Goal: Task Accomplishment & Management: Manage account settings

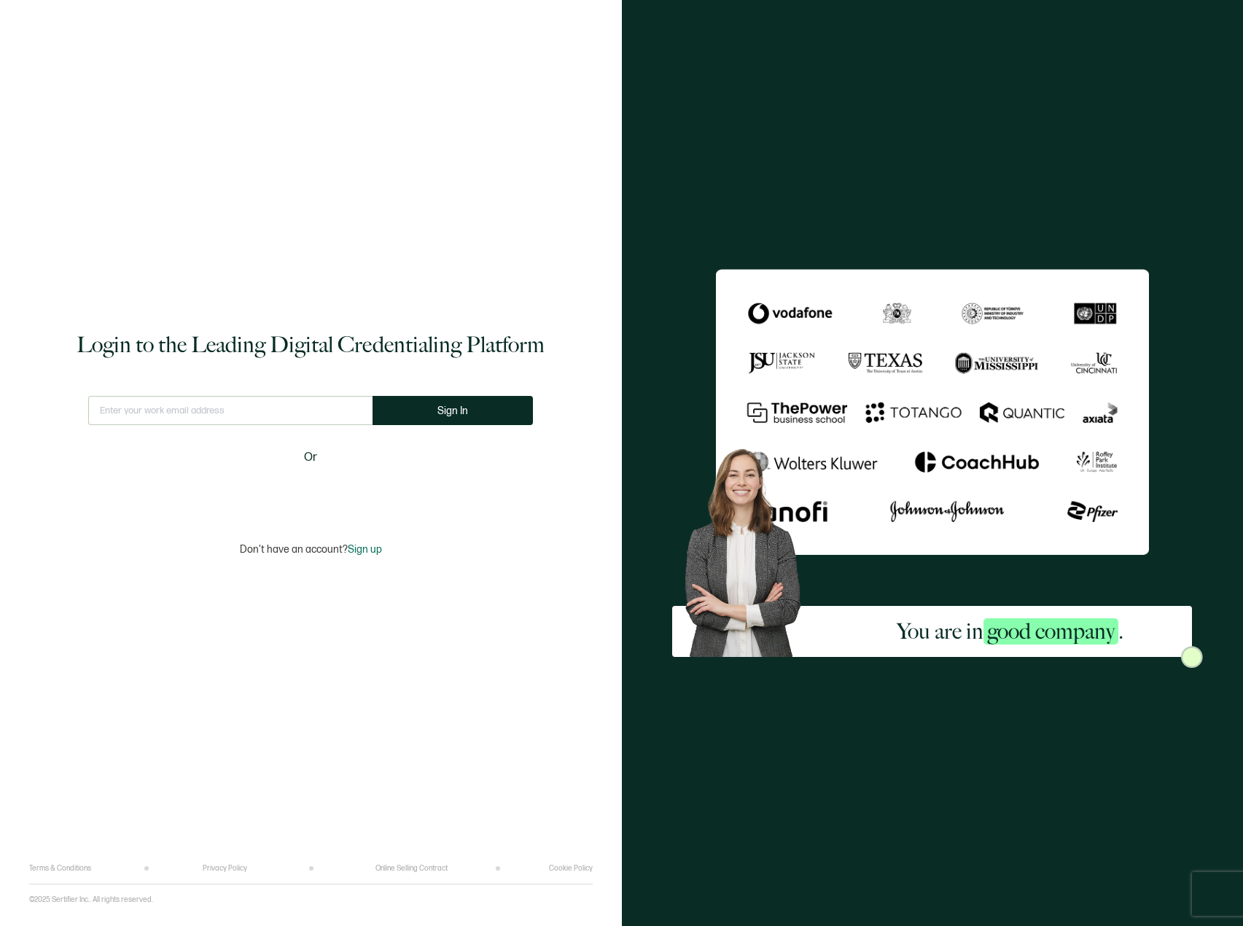
click at [210, 404] on input "text" at bounding box center [230, 410] width 284 height 29
type input "[EMAIL_ADDRESS][DOMAIN_NAME]"
click at [422, 408] on button "Sign In" at bounding box center [458, 410] width 160 height 29
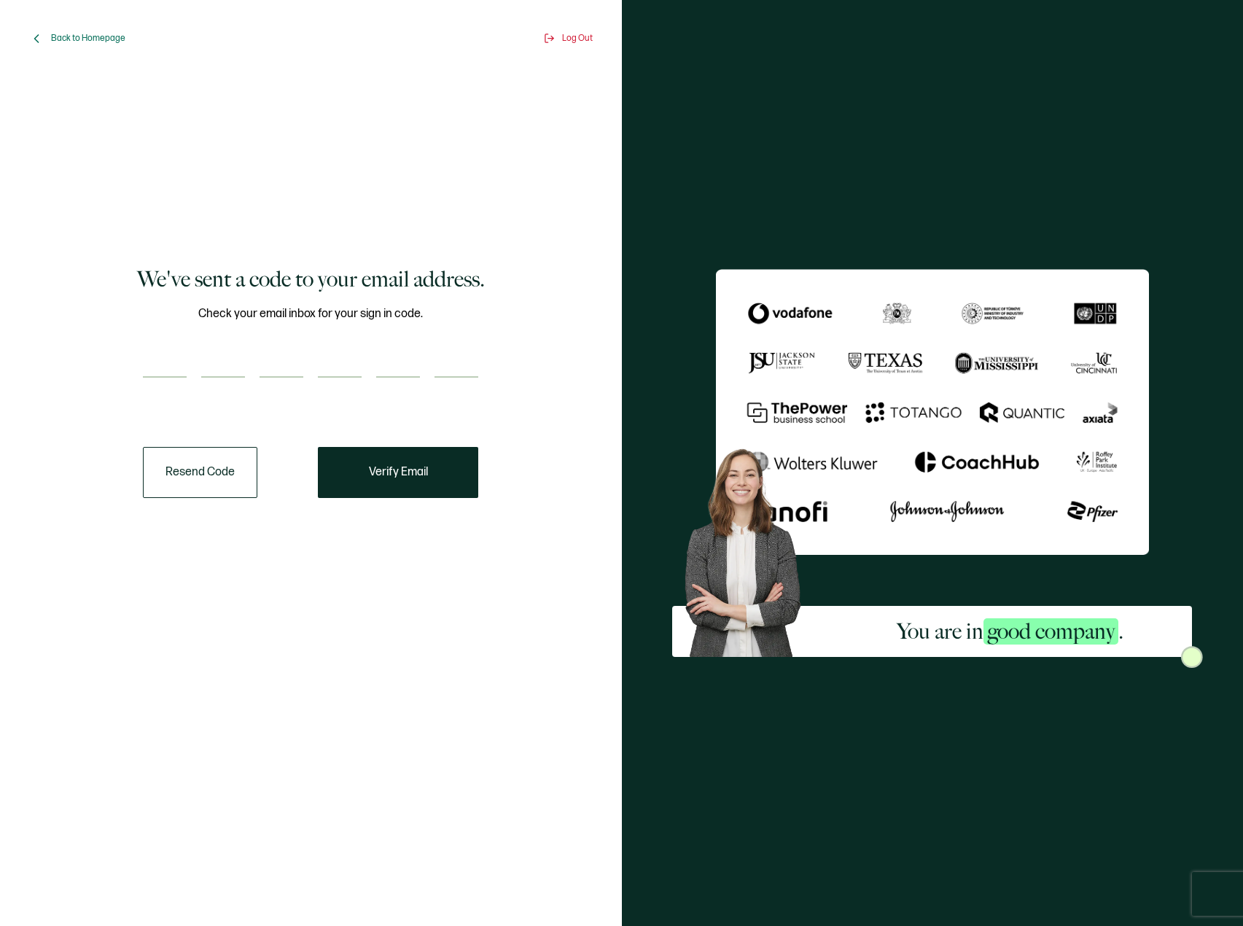
click at [176, 354] on input "number" at bounding box center [165, 362] width 44 height 29
paste input "4"
type input "4"
type input "0"
type input "5"
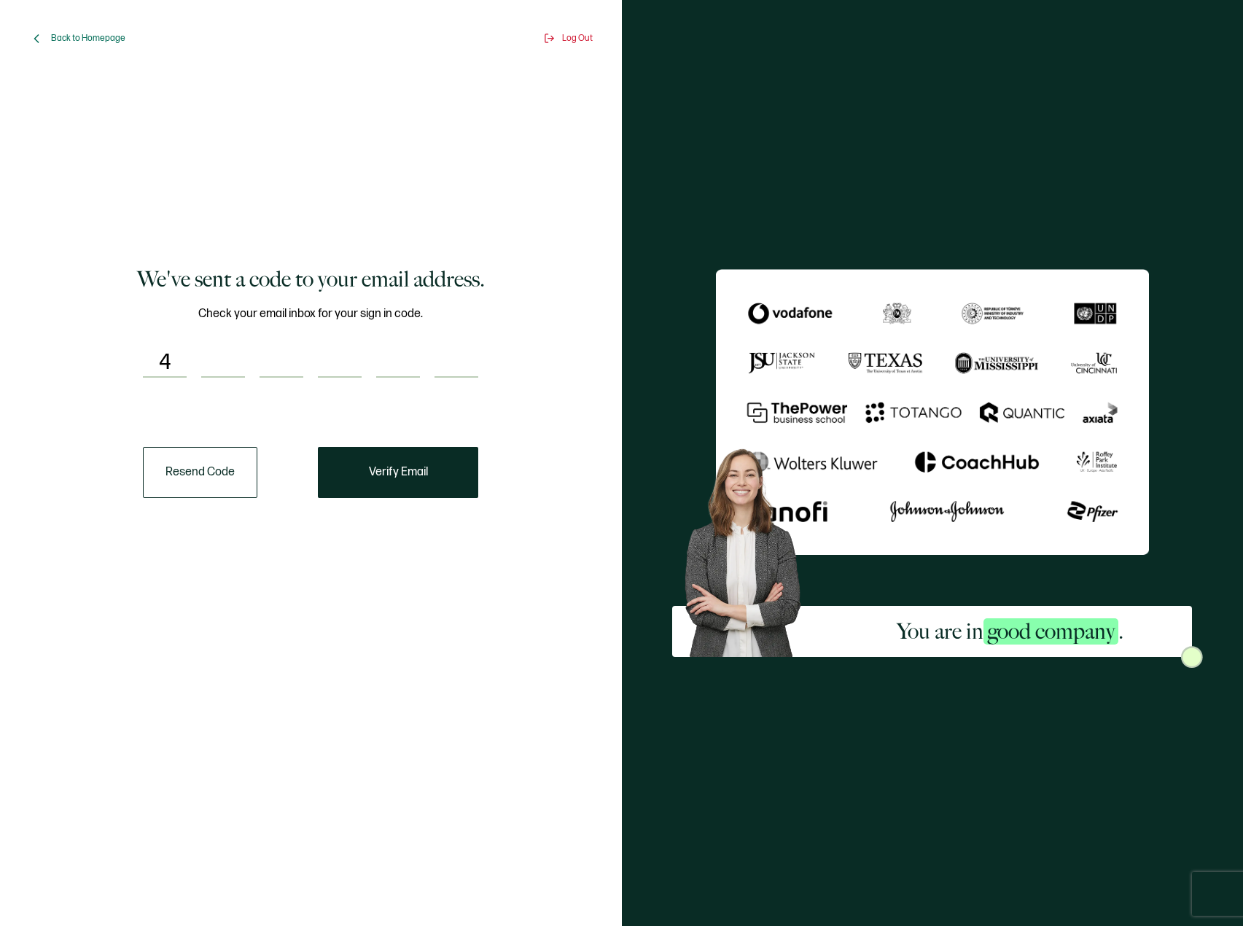
type input "0"
type input "2"
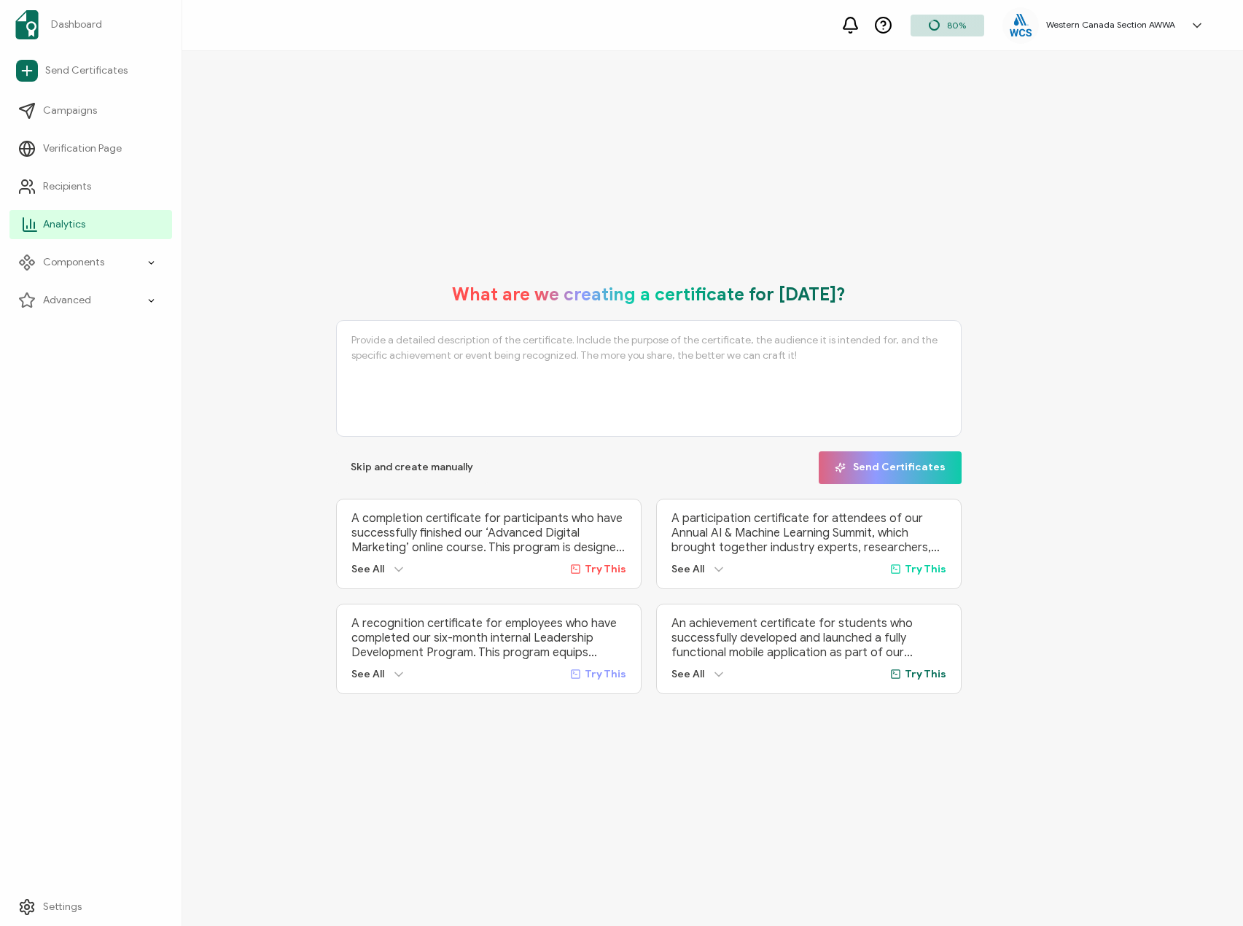
click at [66, 215] on link "Analytics" at bounding box center [90, 224] width 163 height 29
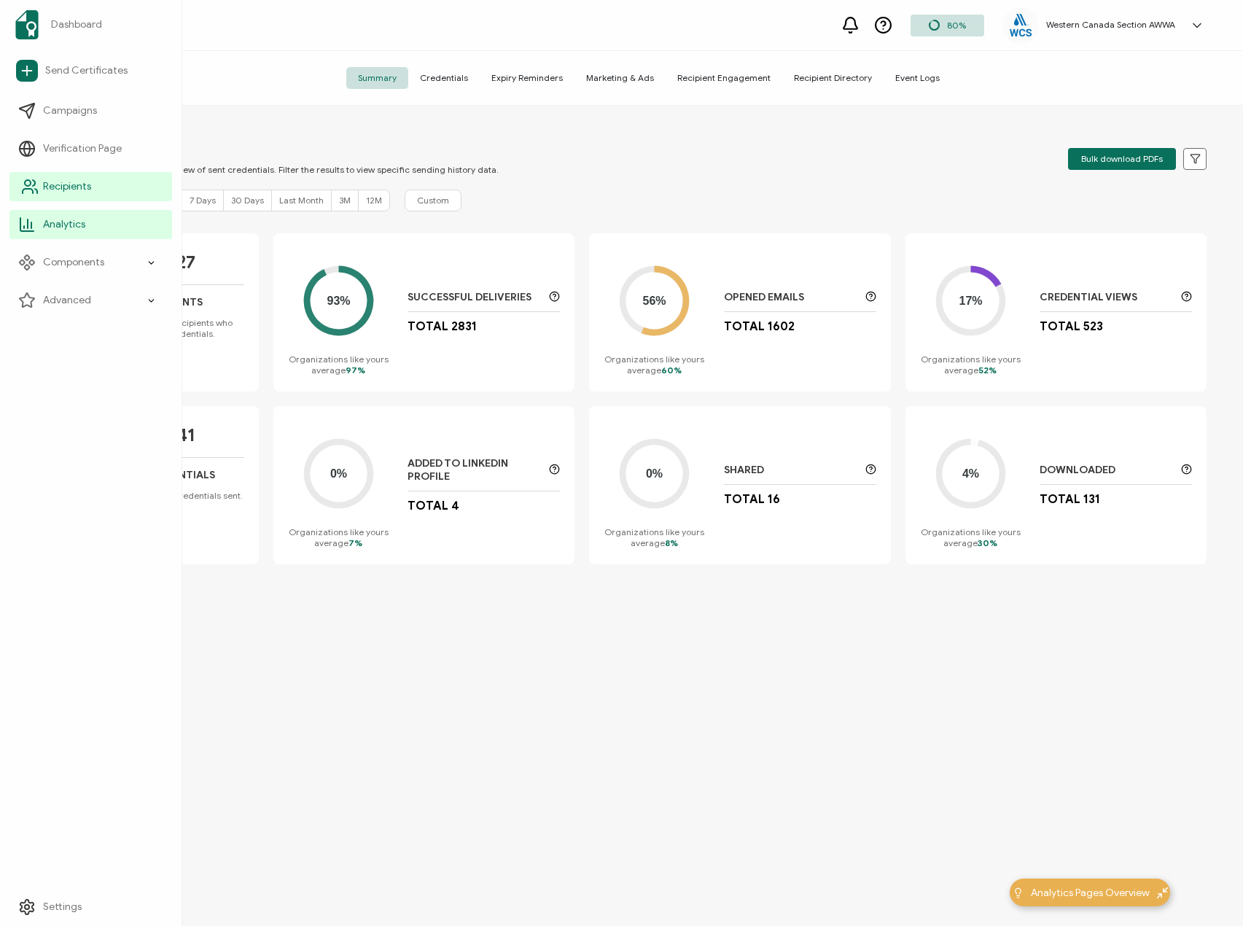
click at [44, 180] on span "Recipients" at bounding box center [67, 186] width 48 height 15
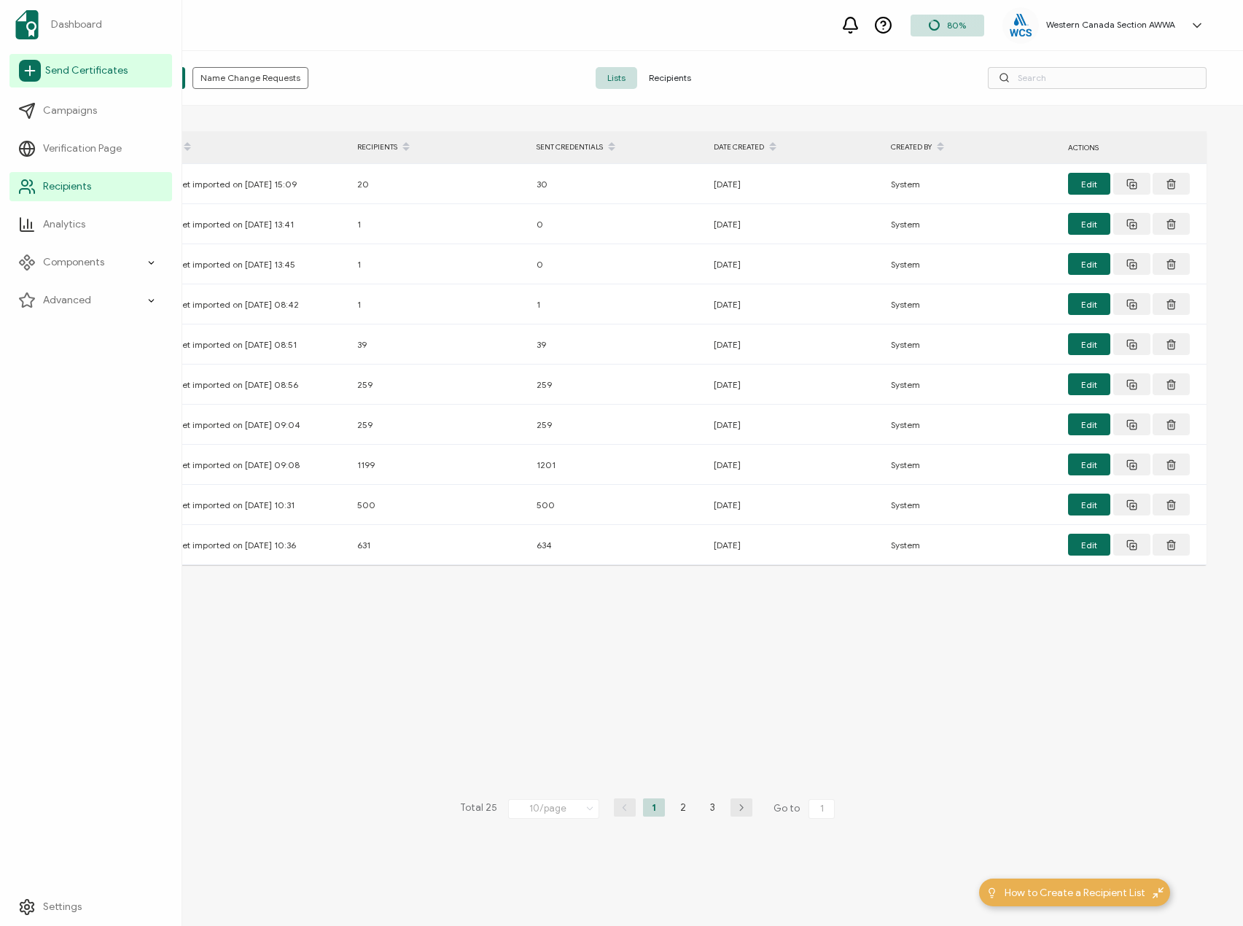
click at [58, 66] on span "Send Certificates" at bounding box center [86, 70] width 82 height 15
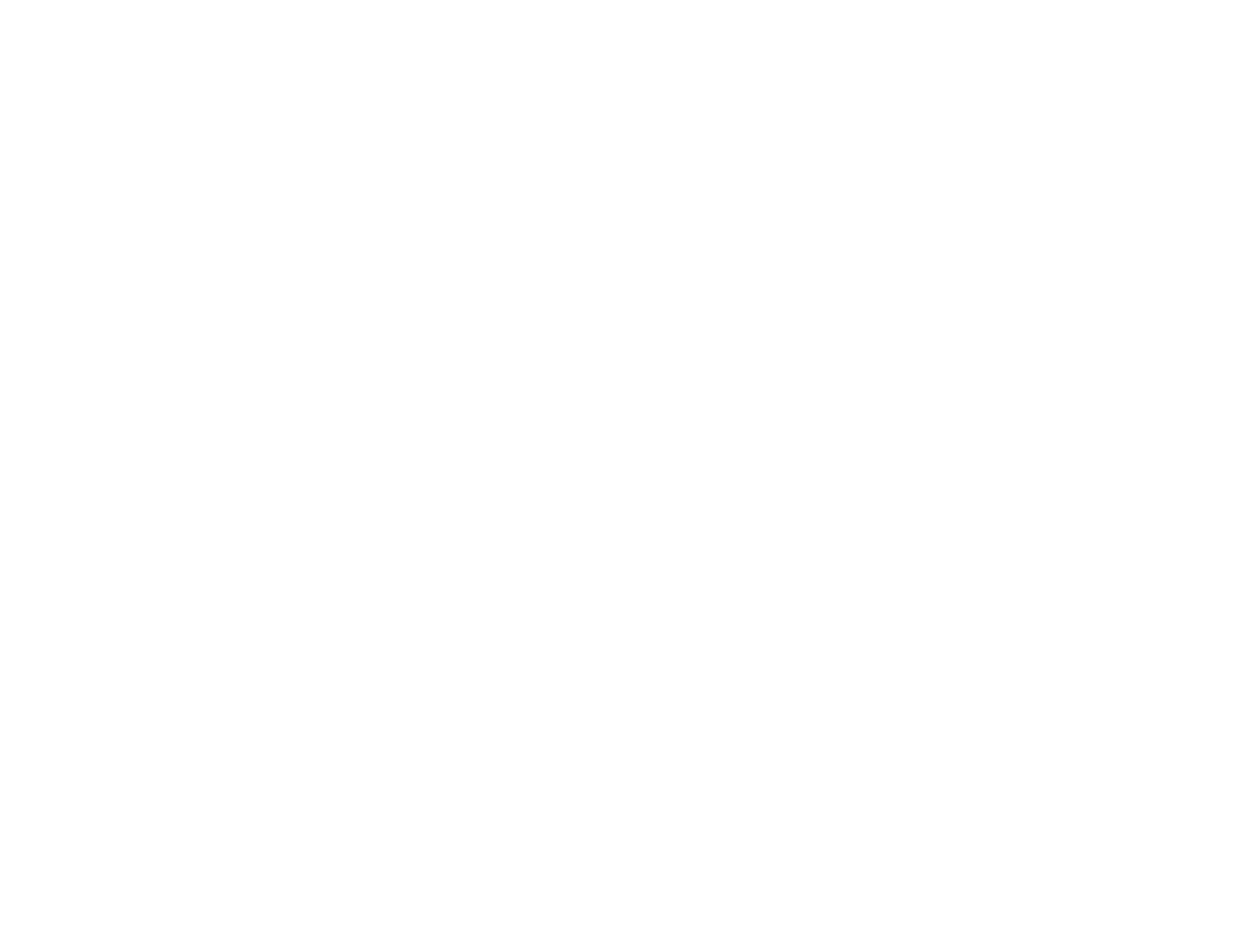
click at [62, 74] on div at bounding box center [621, 463] width 1243 height 926
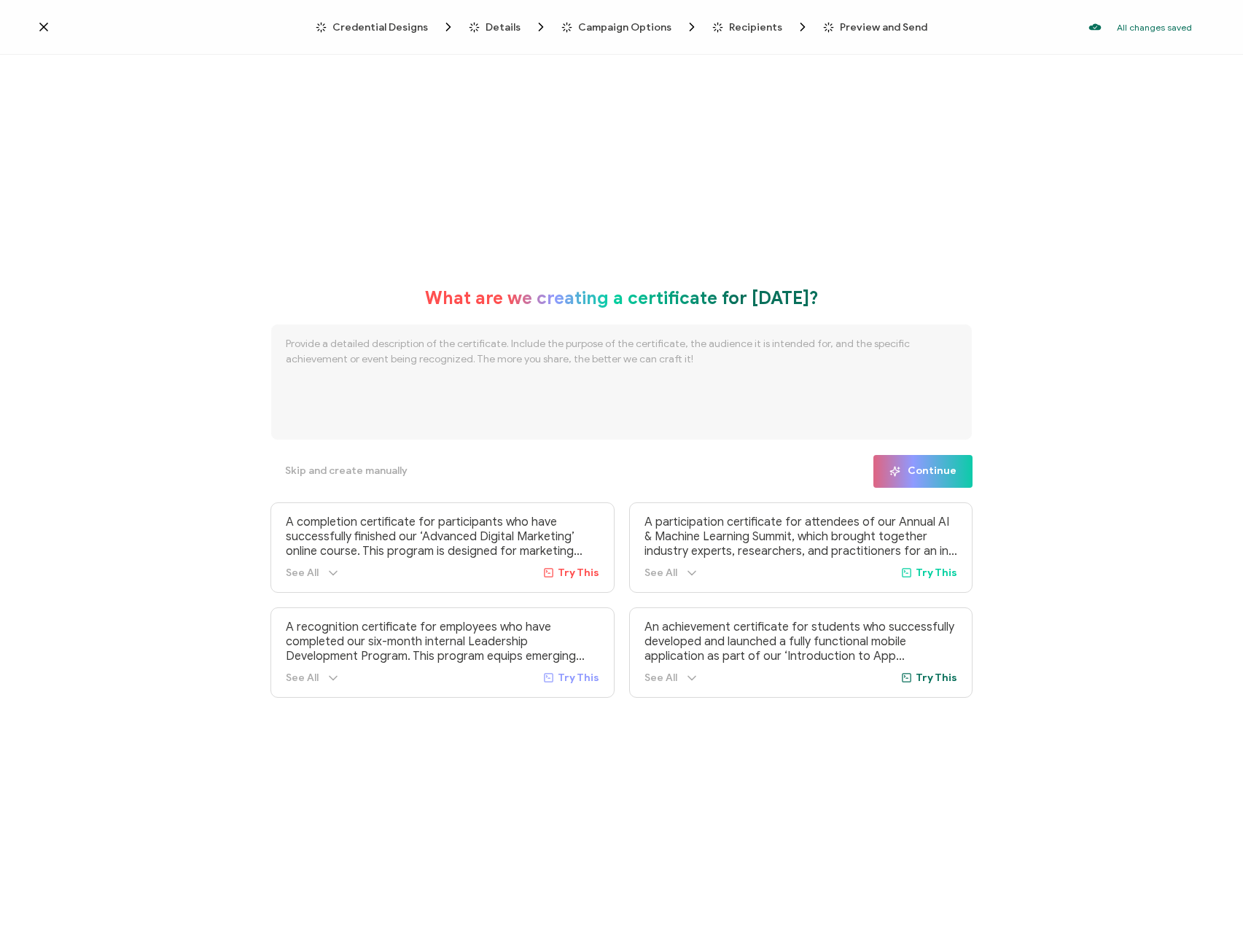
click at [39, 25] on icon at bounding box center [43, 27] width 15 height 15
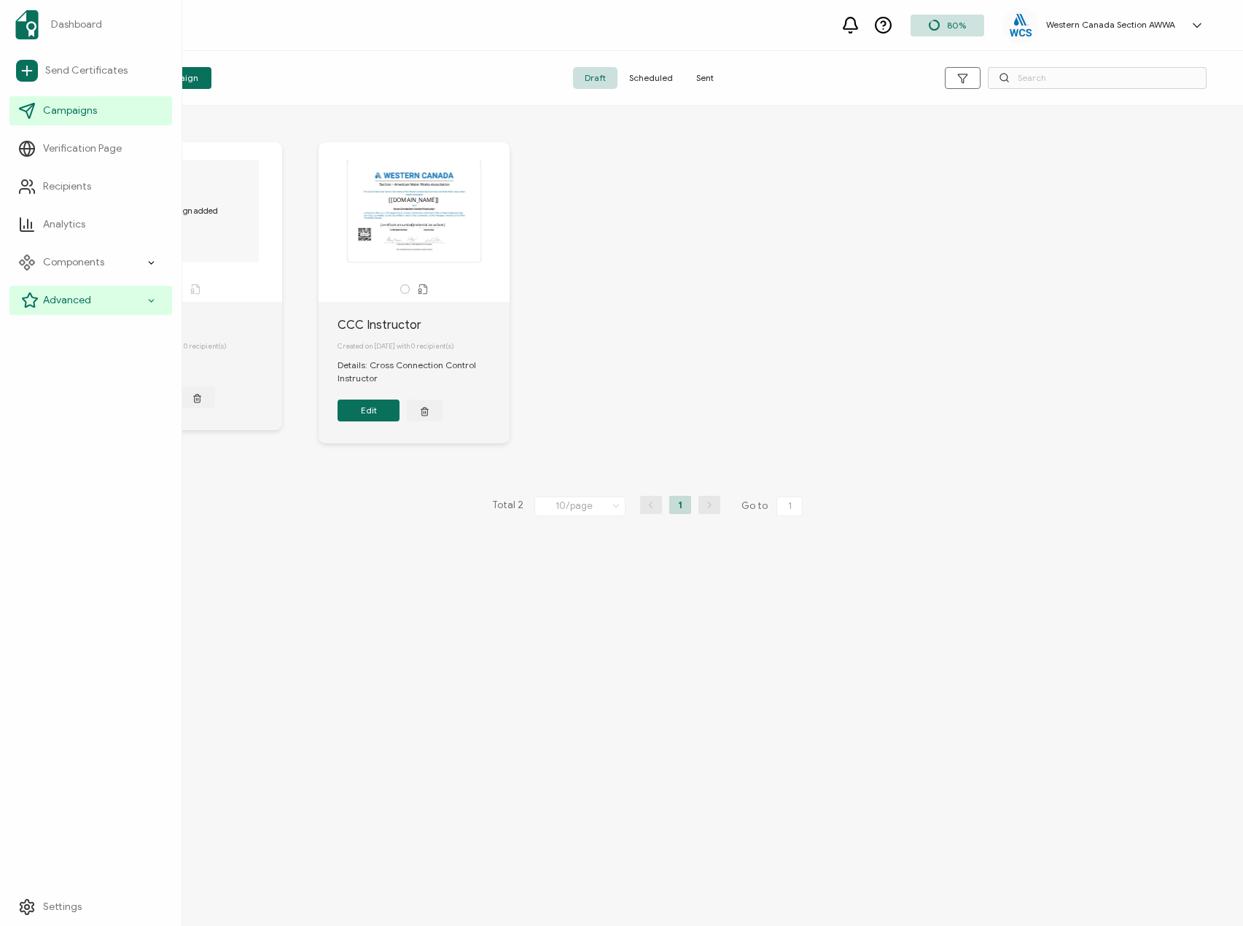
click at [77, 294] on span "Advanced" at bounding box center [67, 300] width 48 height 15
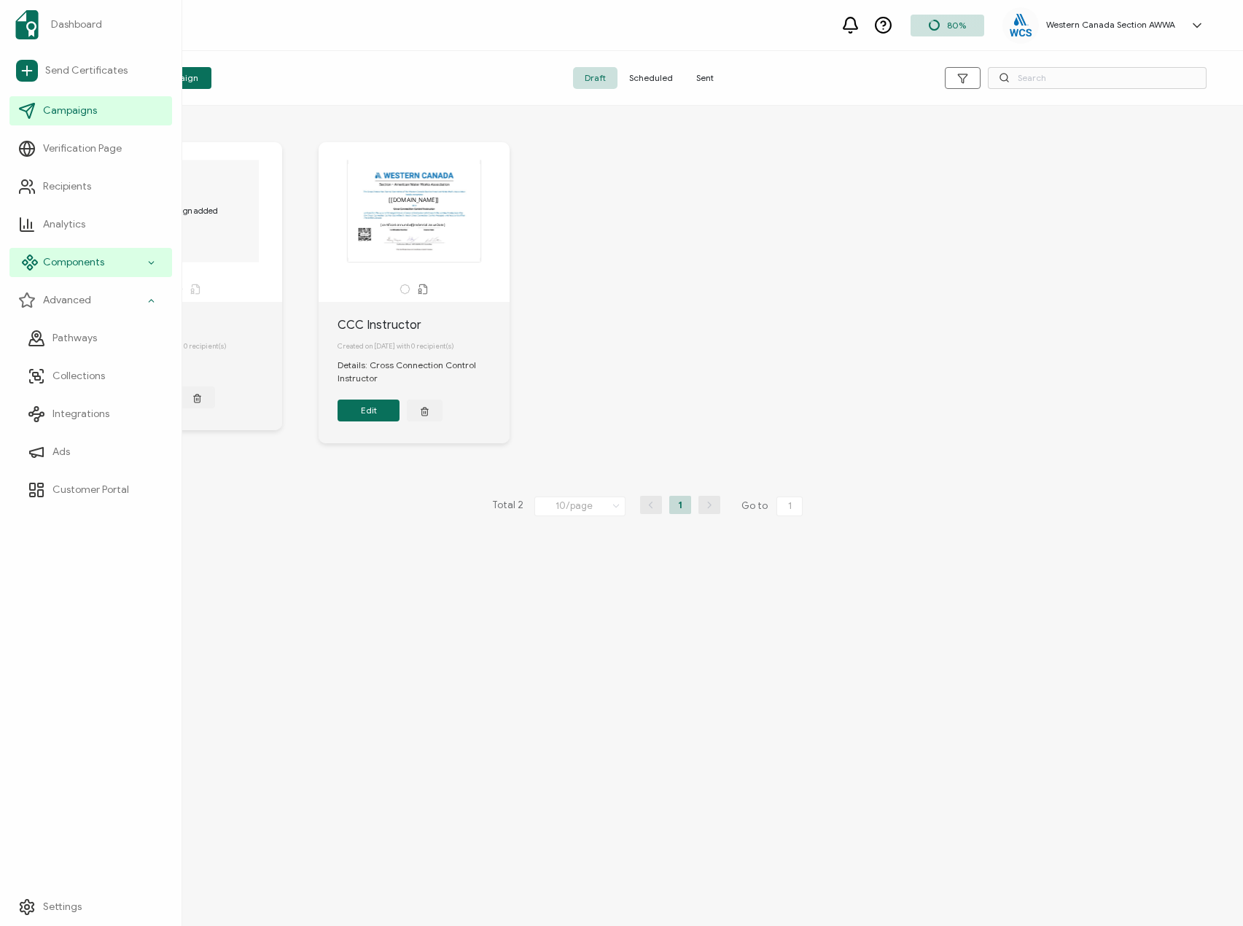
click at [74, 257] on span "Components" at bounding box center [73, 262] width 61 height 15
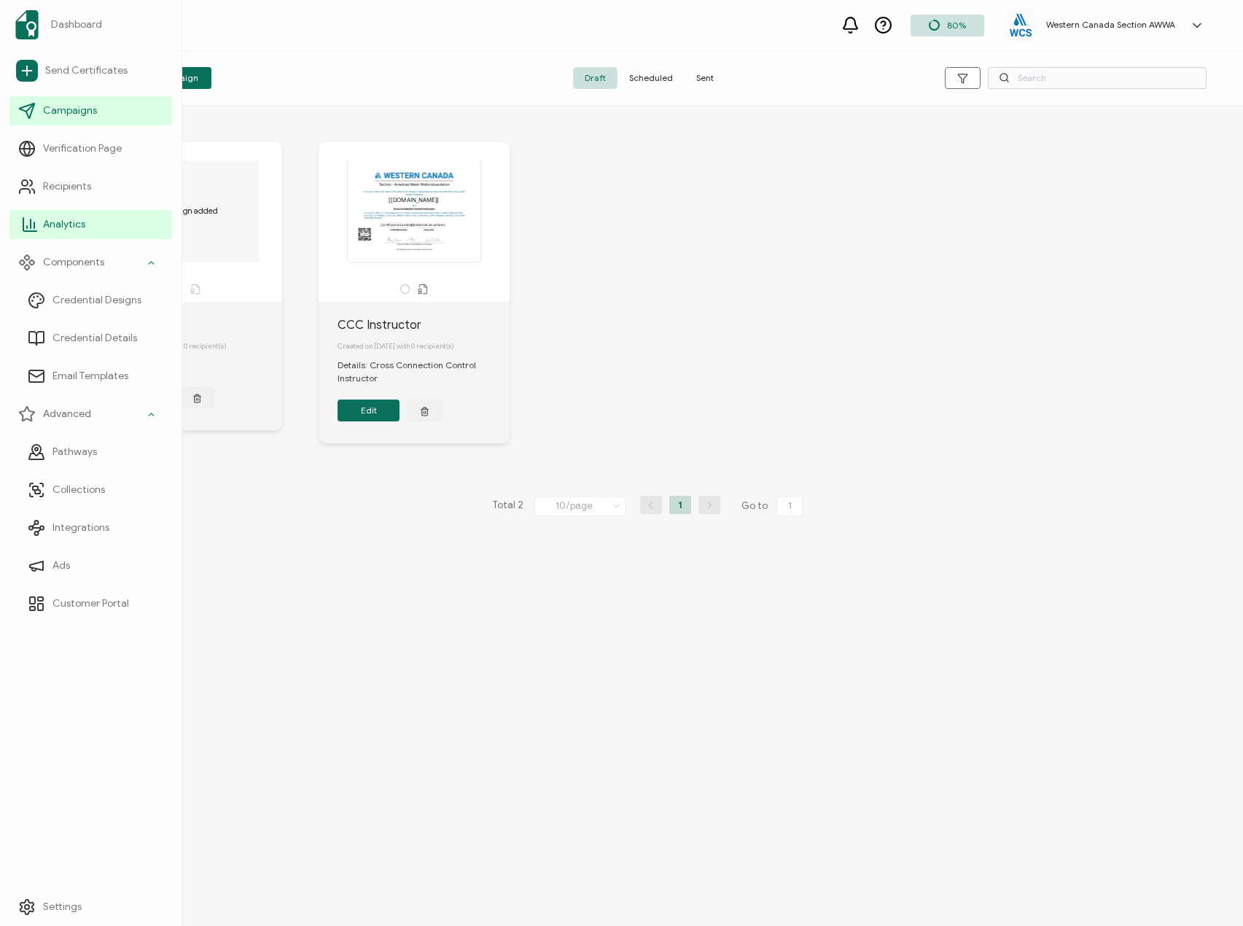
click at [64, 224] on span "Analytics" at bounding box center [64, 224] width 42 height 15
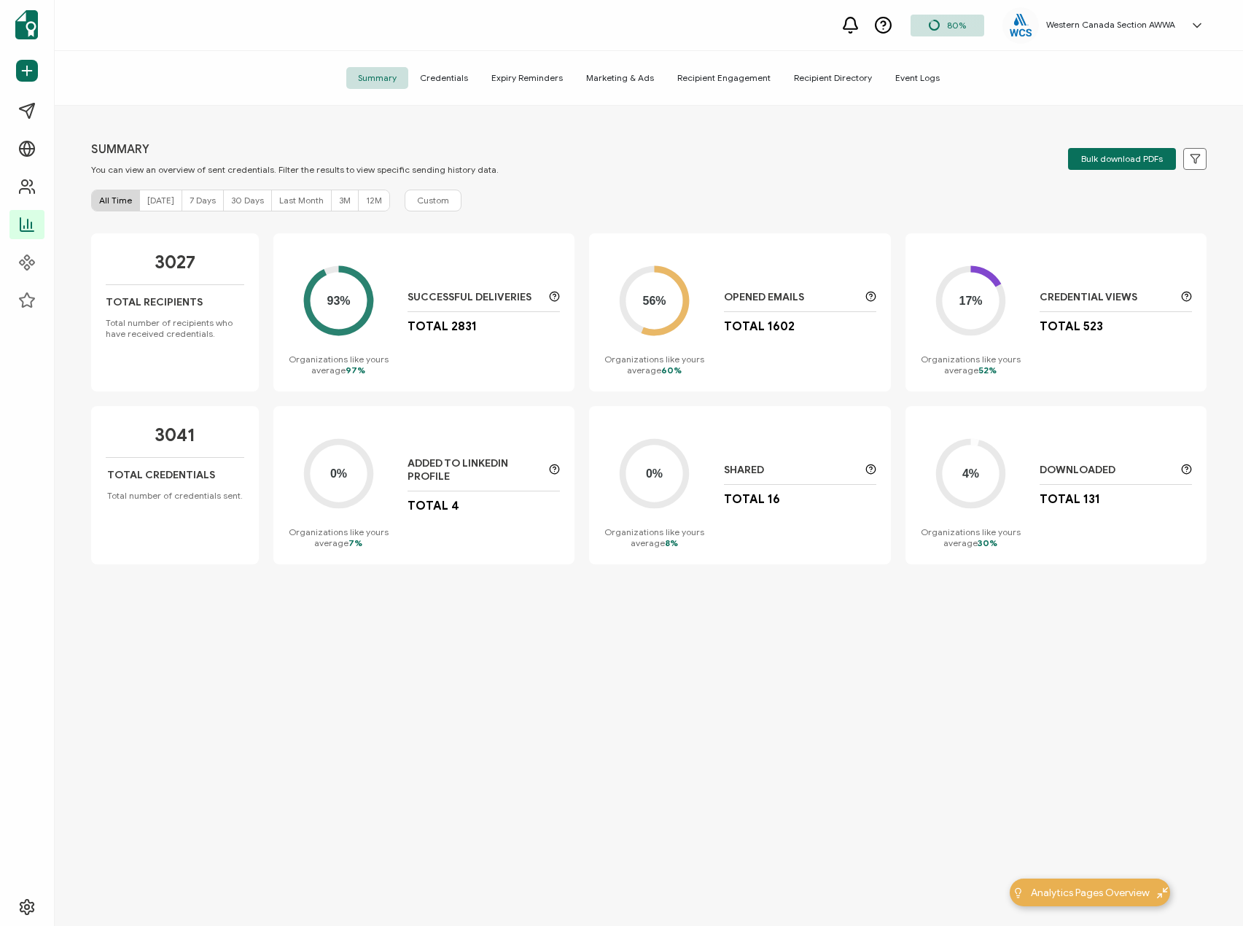
click at [461, 82] on span "Credentials" at bounding box center [443, 78] width 71 height 22
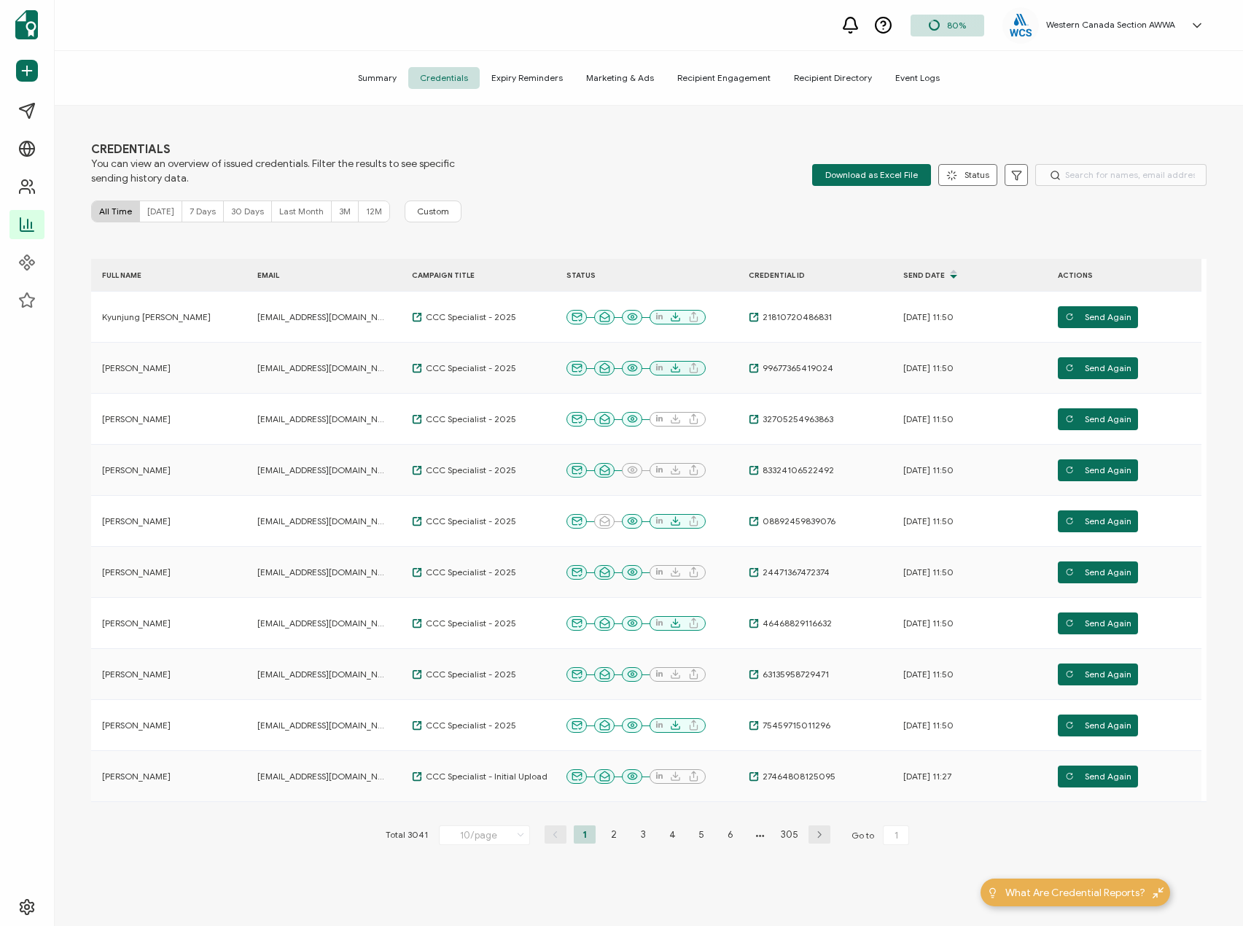
click at [836, 77] on span "Recipient Directory" at bounding box center [832, 78] width 101 height 22
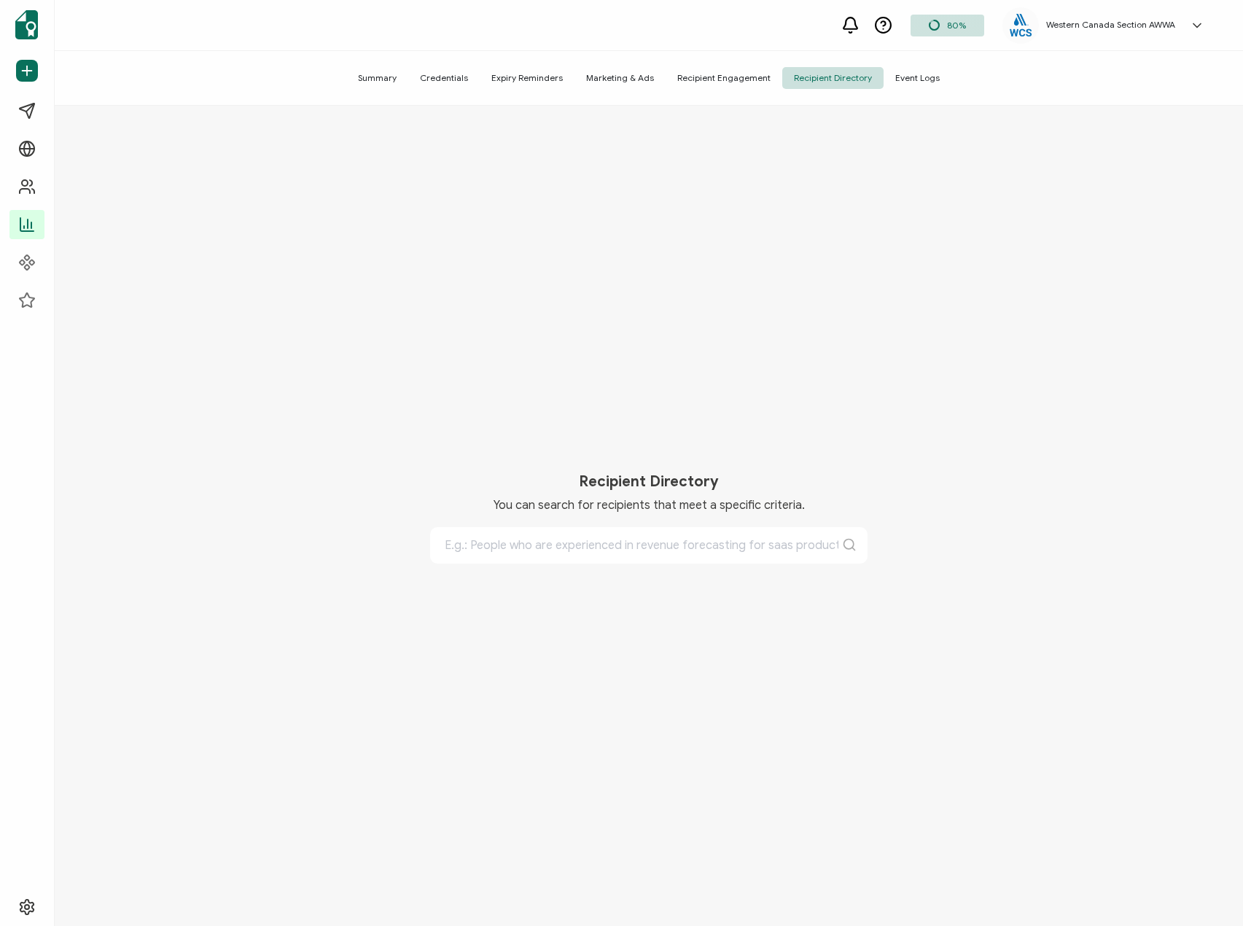
click at [445, 76] on span "Credentials" at bounding box center [443, 78] width 71 height 22
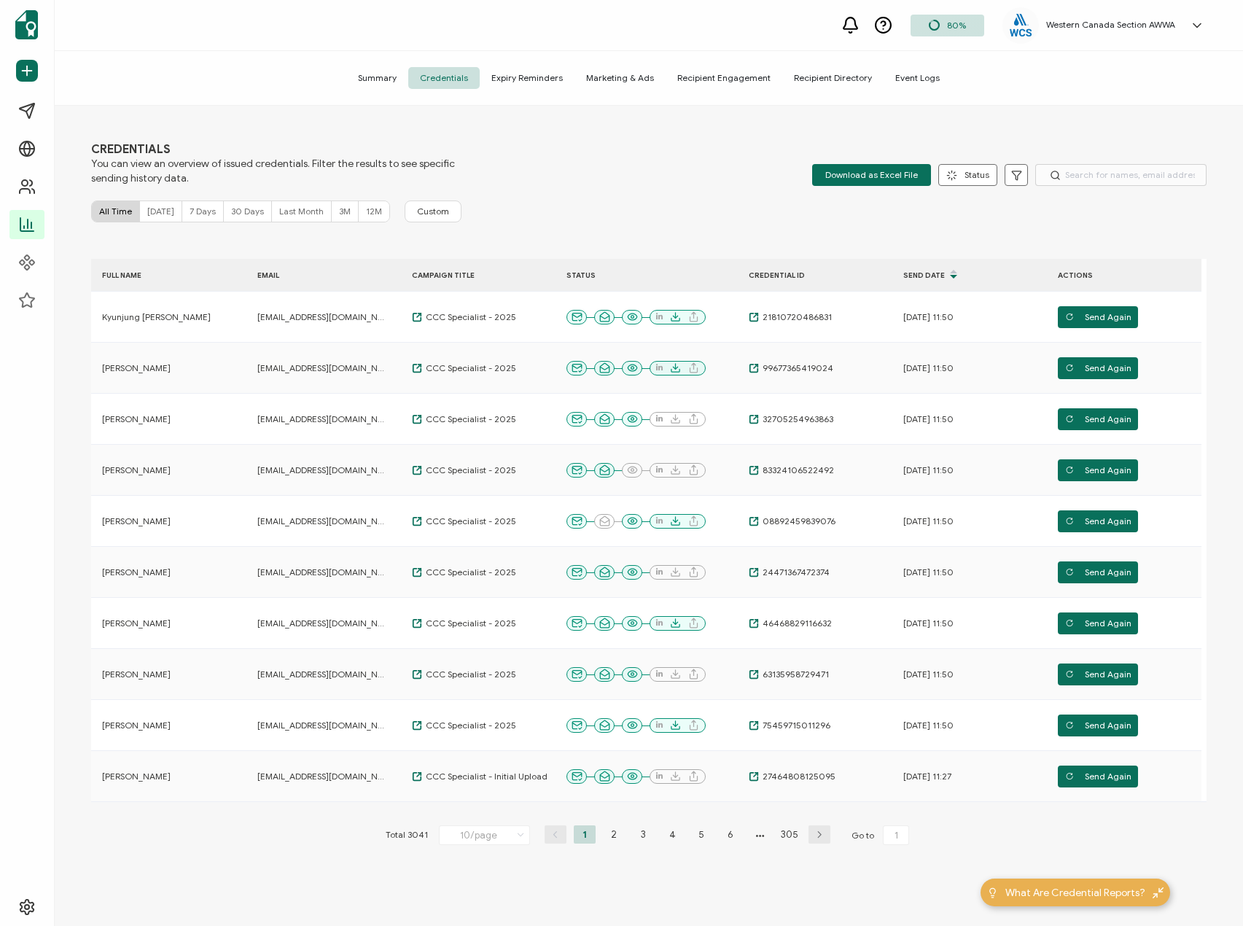
click at [391, 73] on span "Summary" at bounding box center [377, 78] width 62 height 22
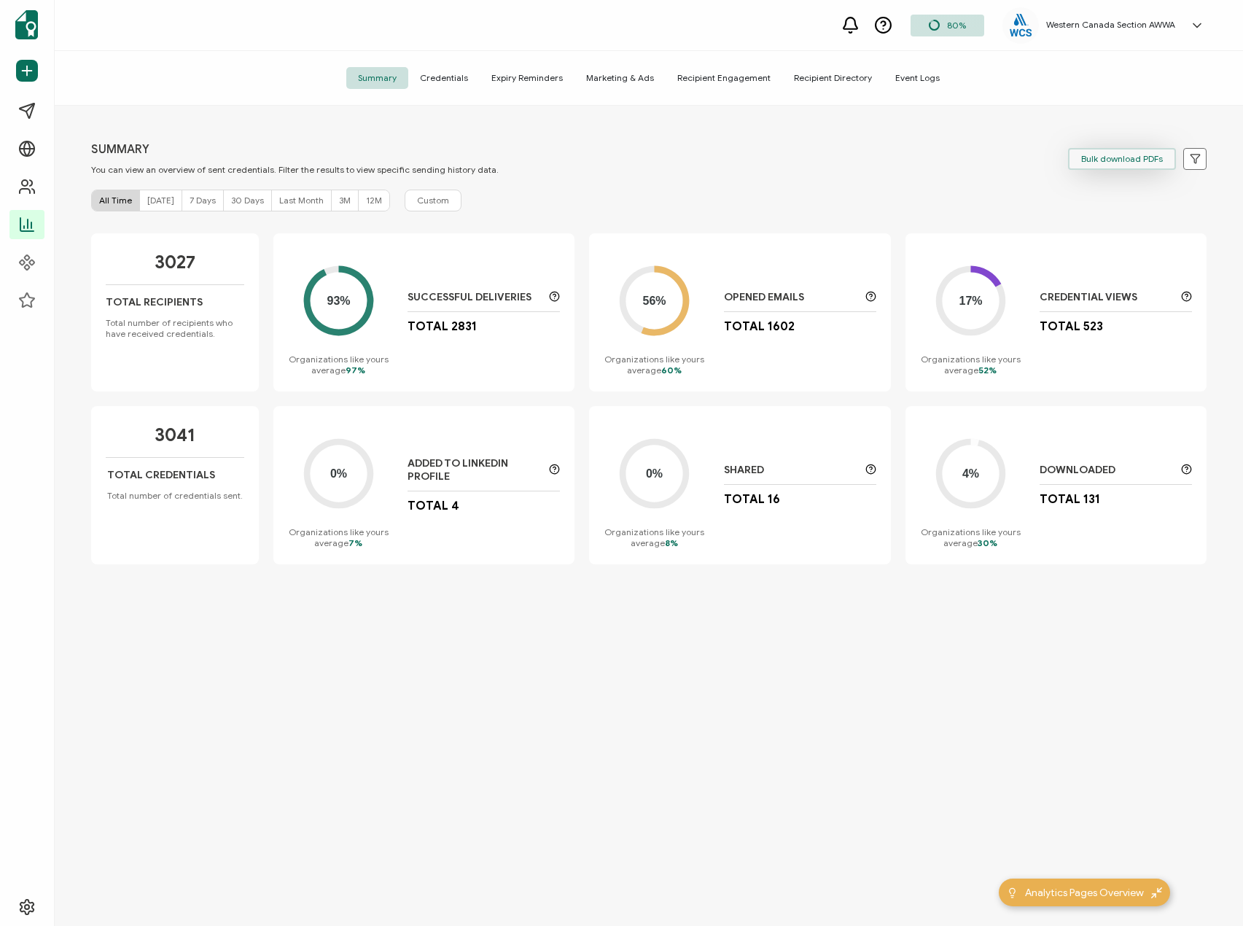
click at [1126, 160] on span "Bulk download PDFs" at bounding box center [1122, 159] width 82 height 9
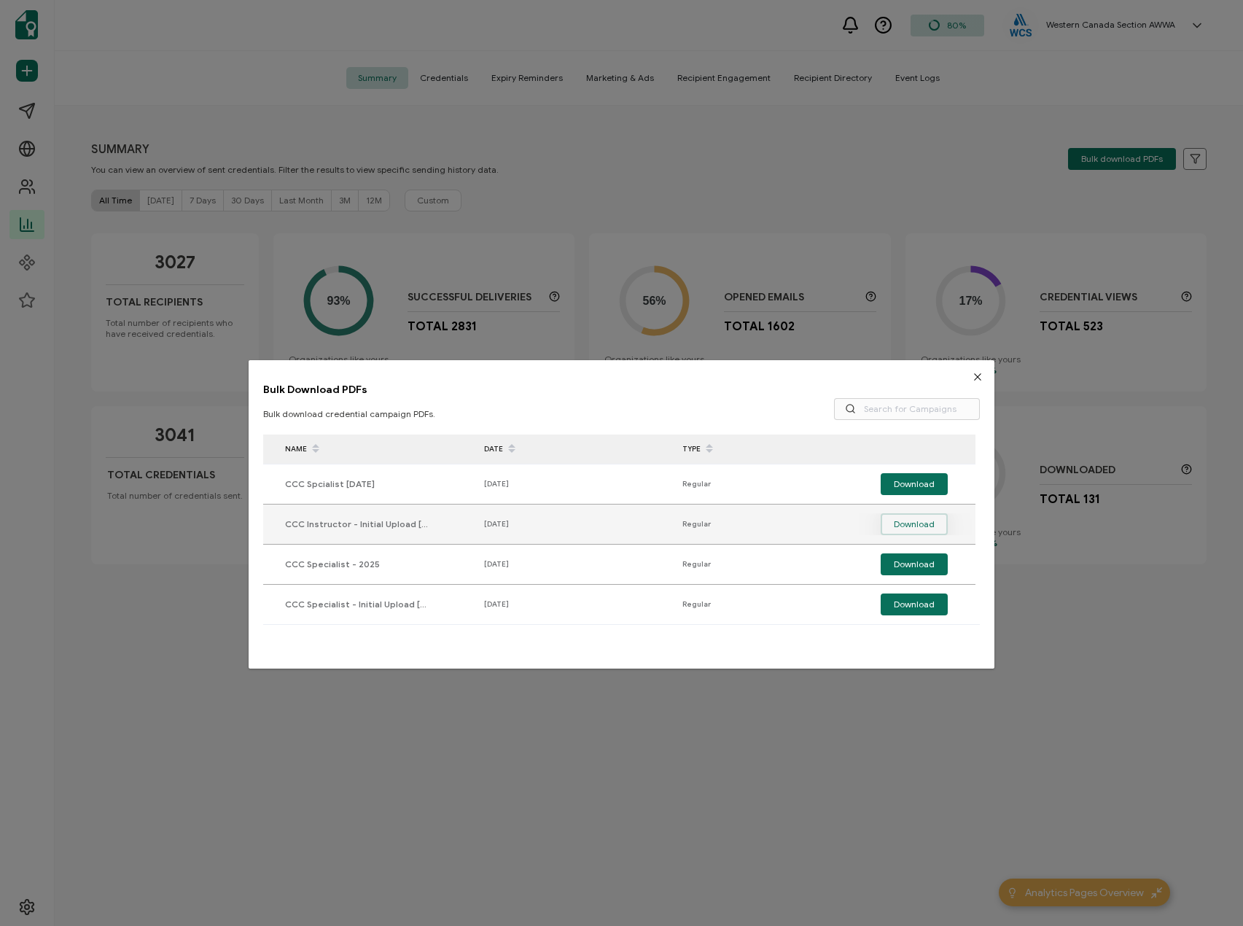
click at [926, 521] on span "Download" at bounding box center [914, 524] width 41 height 22
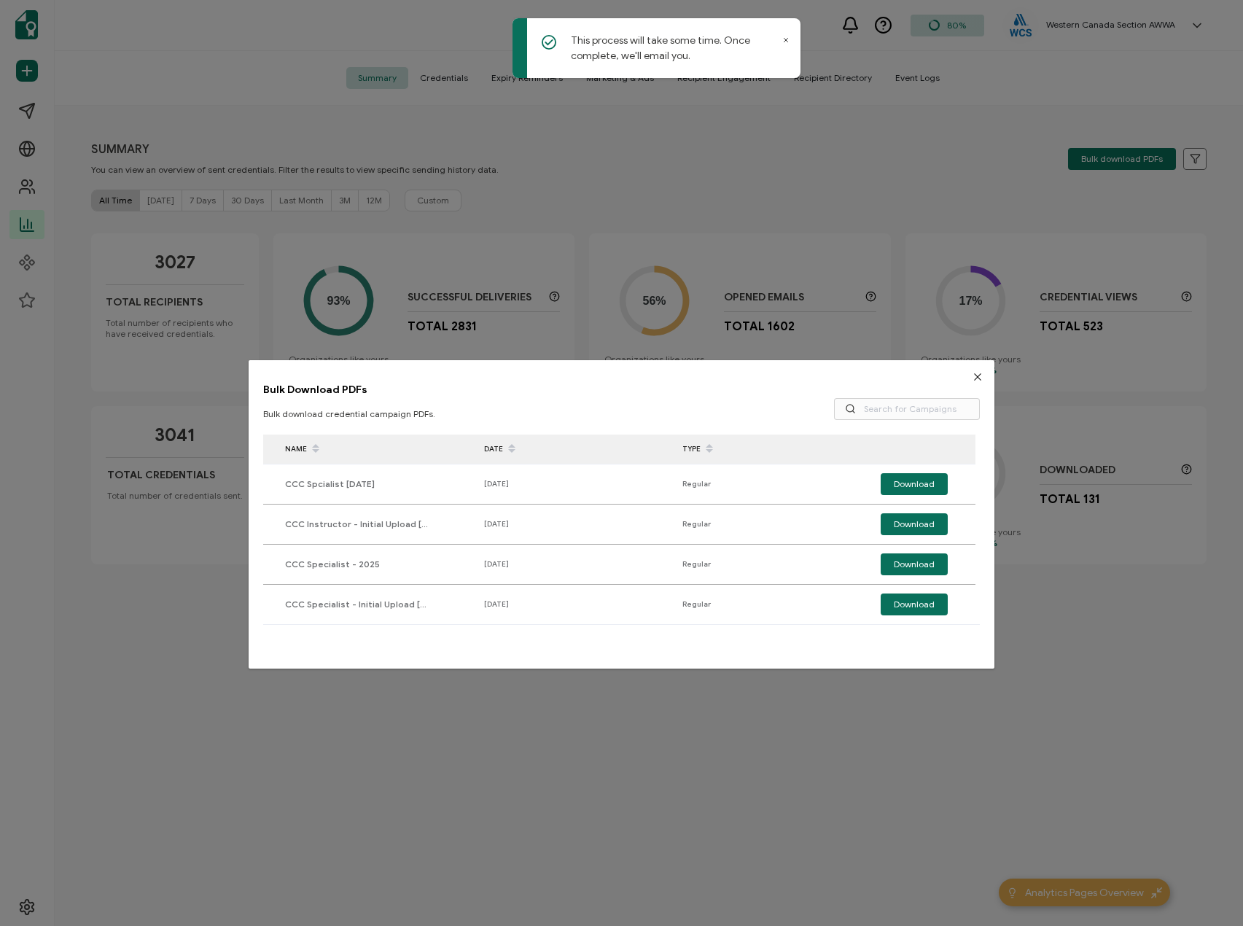
click at [973, 375] on icon "Close" at bounding box center [978, 377] width 12 height 12
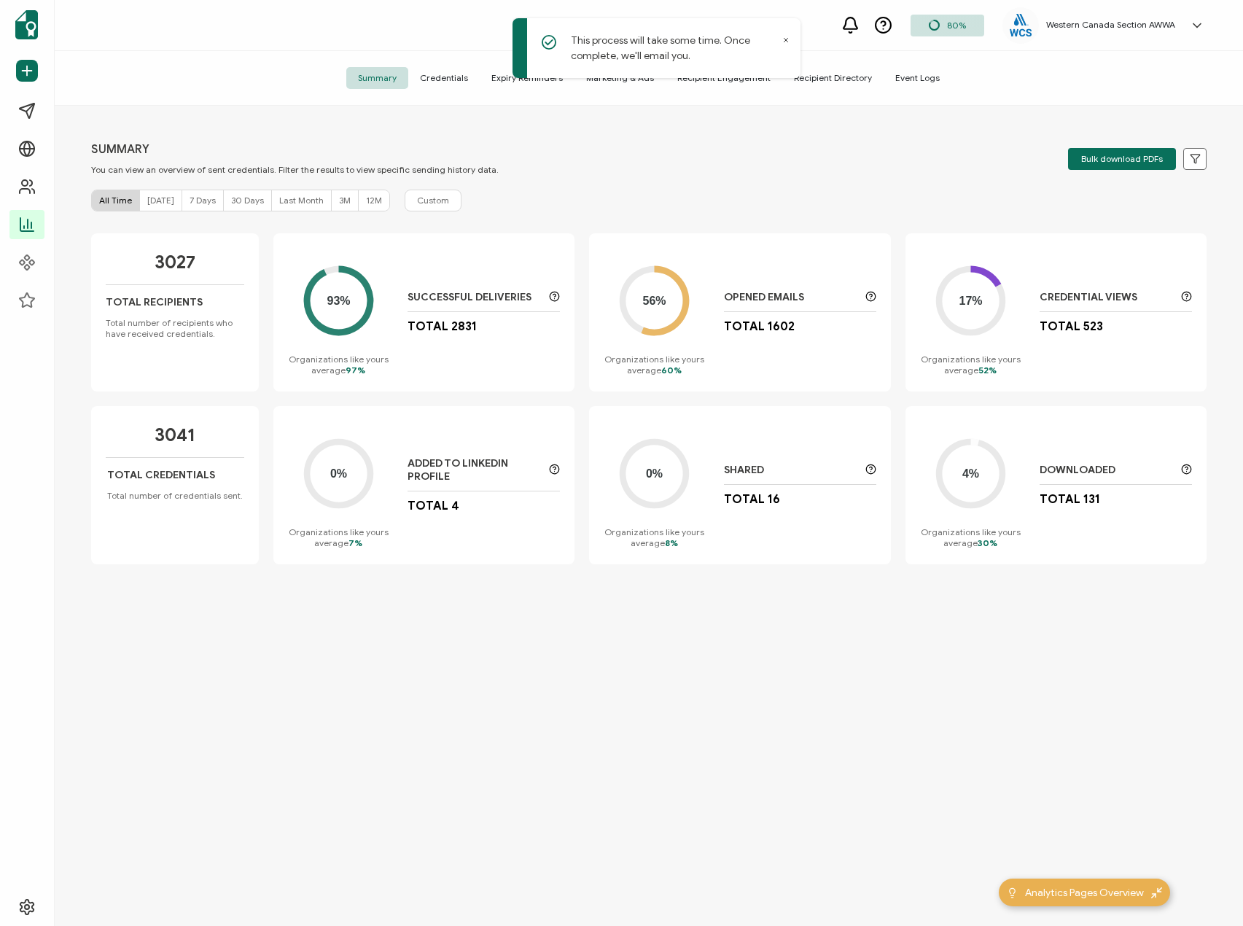
click at [787, 39] on icon at bounding box center [785, 39] width 7 height 7
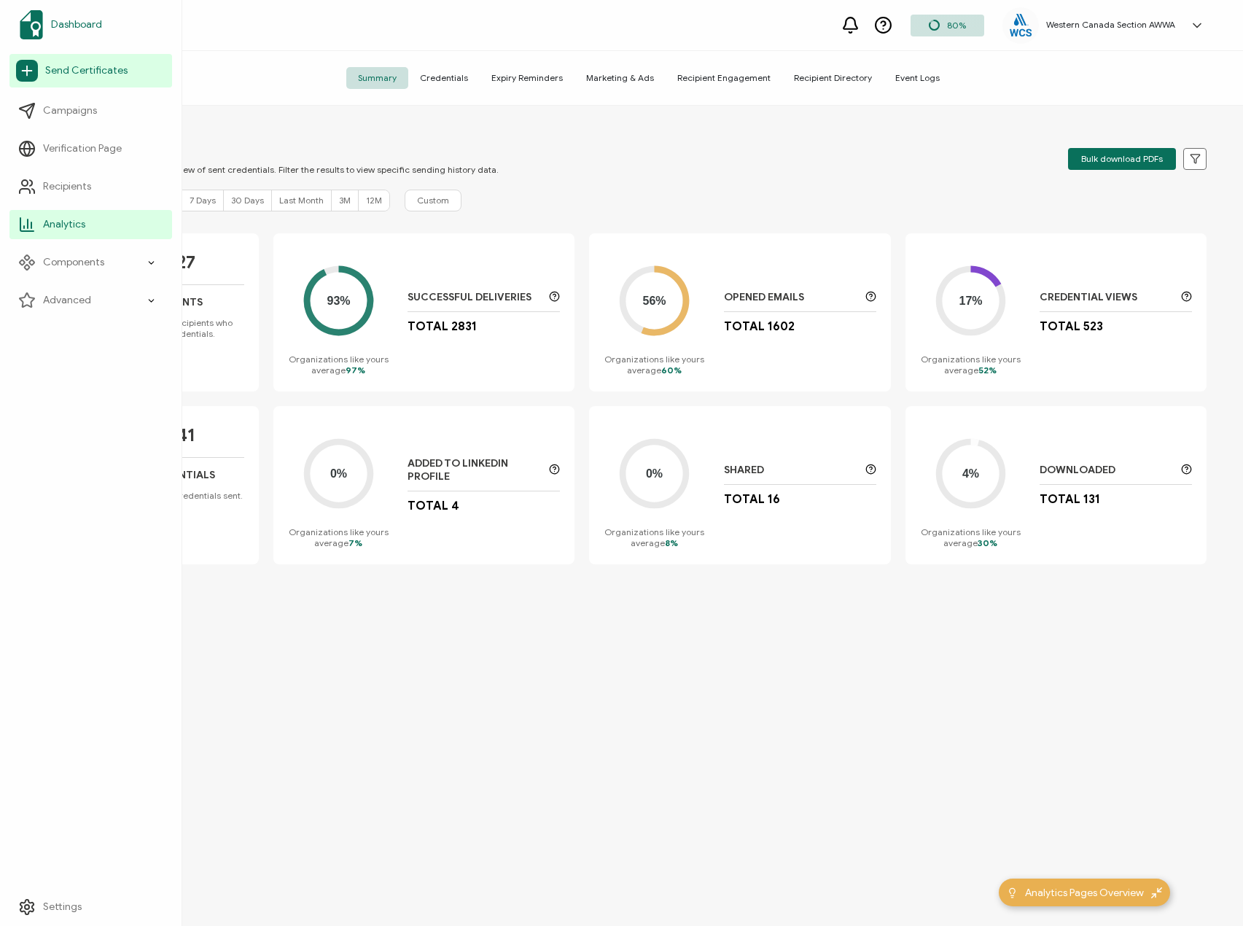
click at [60, 16] on link "Dashboard" at bounding box center [90, 24] width 163 height 41
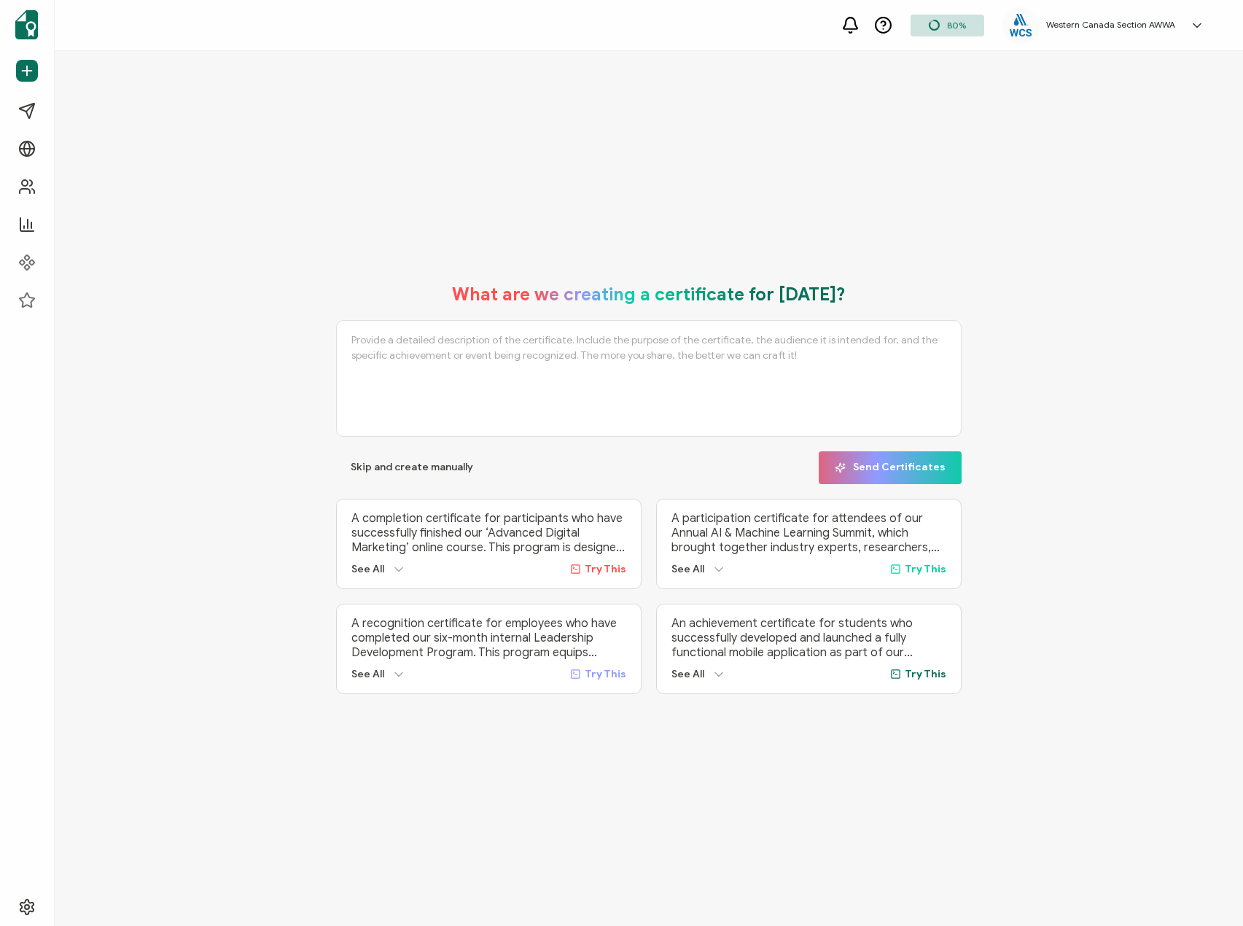
click at [975, 28] on div "80%" at bounding box center [947, 26] width 74 height 22
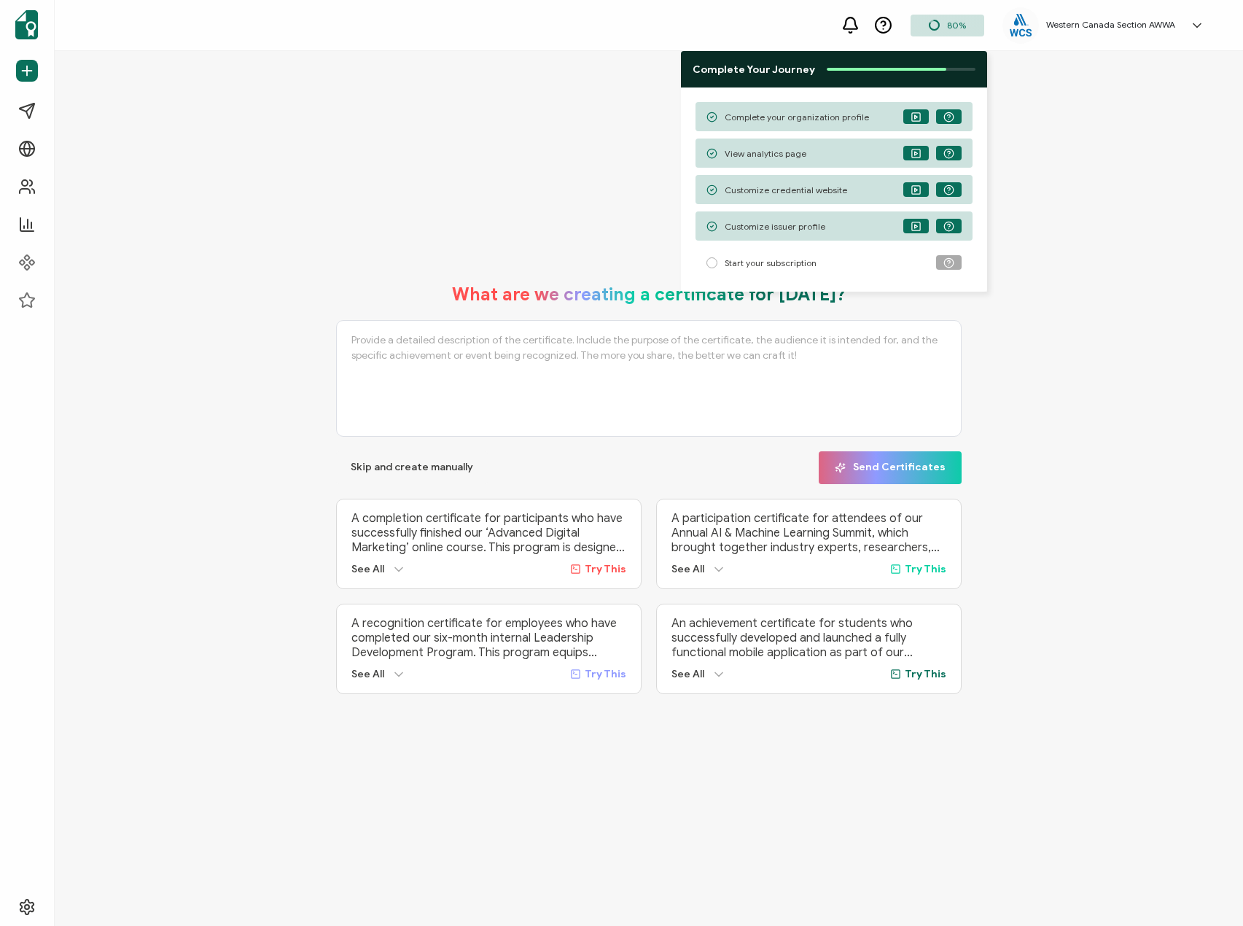
click at [1197, 21] on icon at bounding box center [1196, 25] width 15 height 15
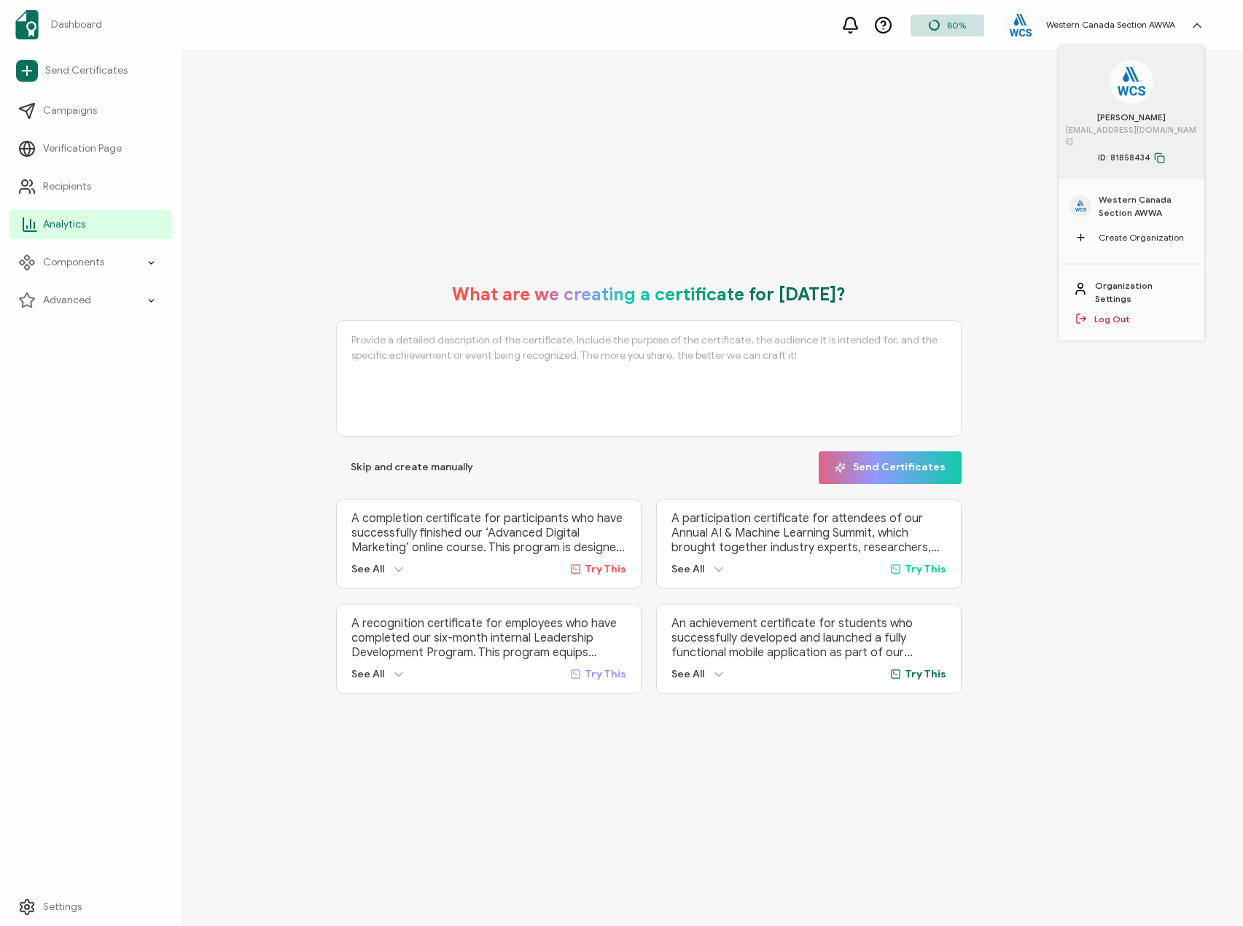
click at [70, 222] on span "Analytics" at bounding box center [64, 224] width 42 height 15
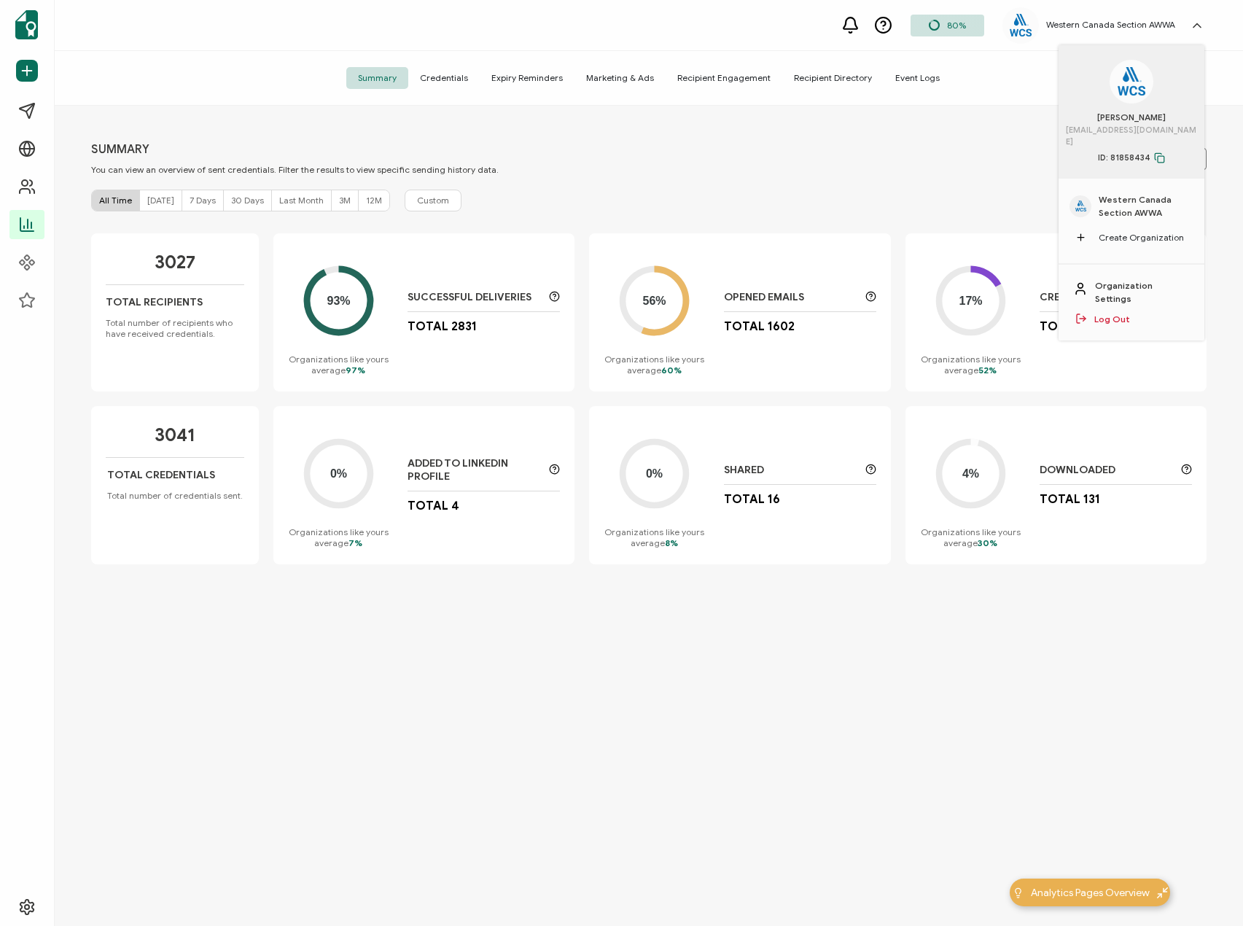
click at [350, 327] on icon at bounding box center [338, 300] width 63 height 63
click at [335, 308] on circle at bounding box center [338, 300] width 50 height 50
click at [1087, 888] on span "Analytics Pages Overview" at bounding box center [1090, 892] width 119 height 15
click at [533, 75] on span "Expiry Reminders" at bounding box center [527, 78] width 95 height 22
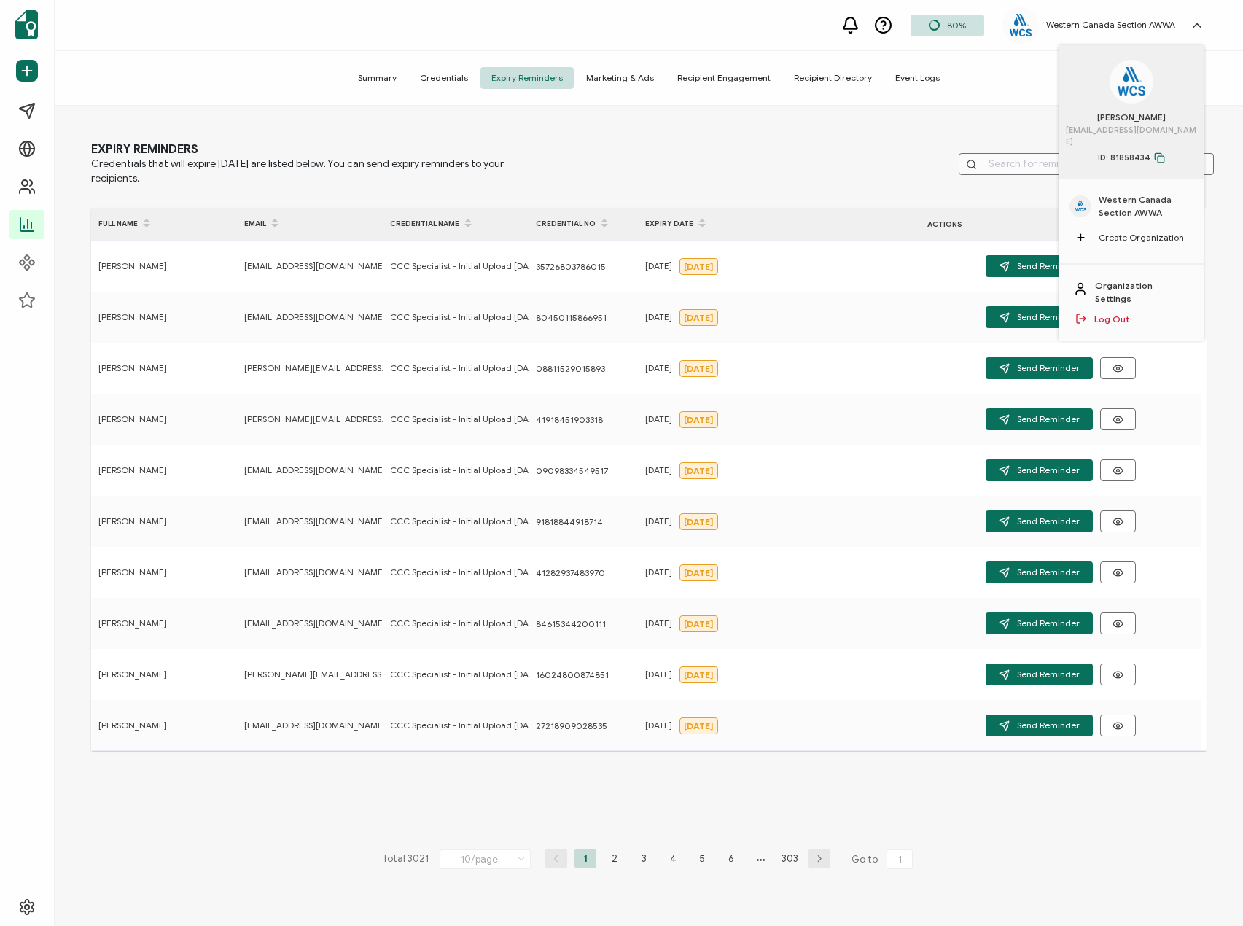
click at [713, 75] on span "Recipient Engagement" at bounding box center [723, 78] width 117 height 22
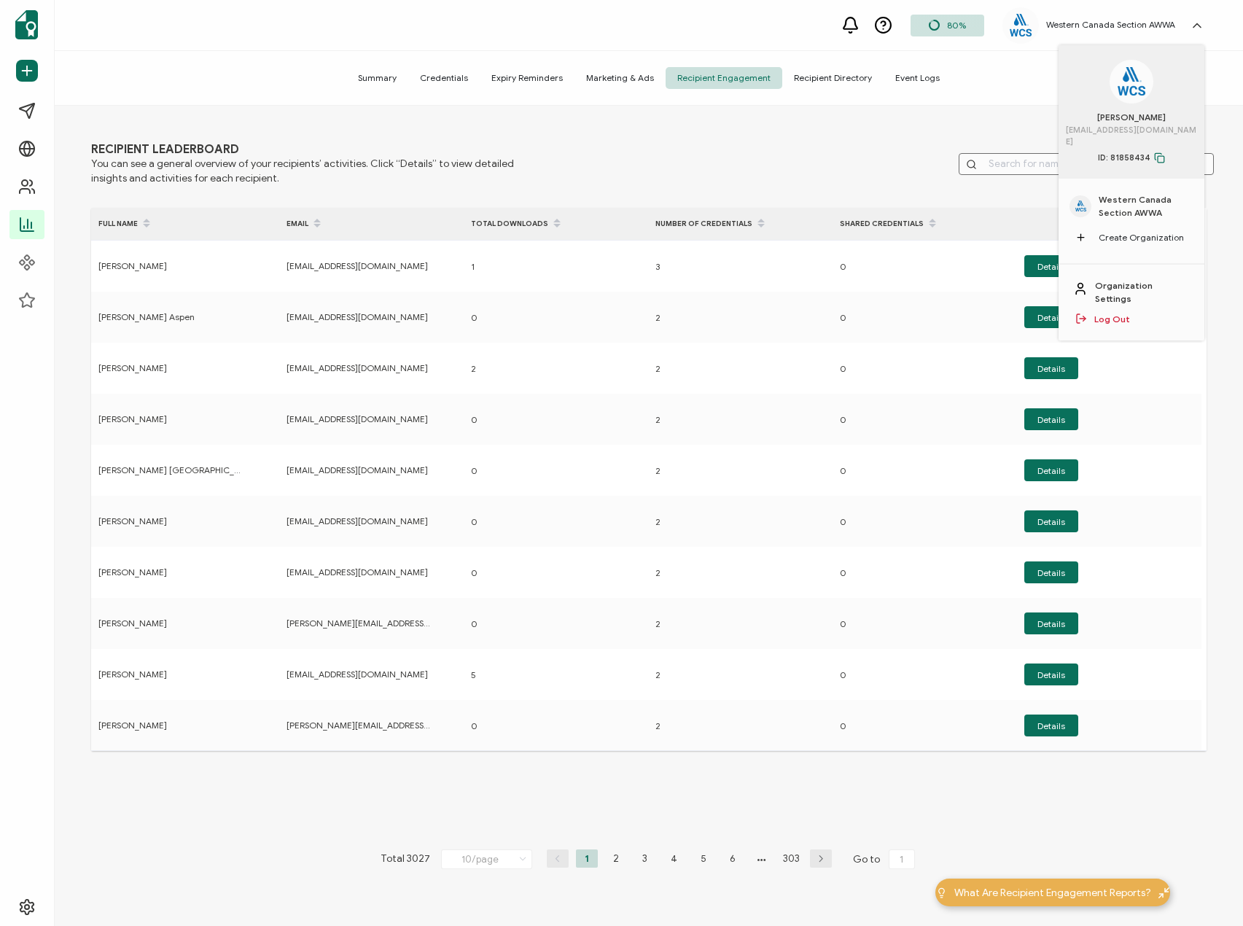
click at [908, 76] on span "Event Logs" at bounding box center [917, 78] width 68 height 22
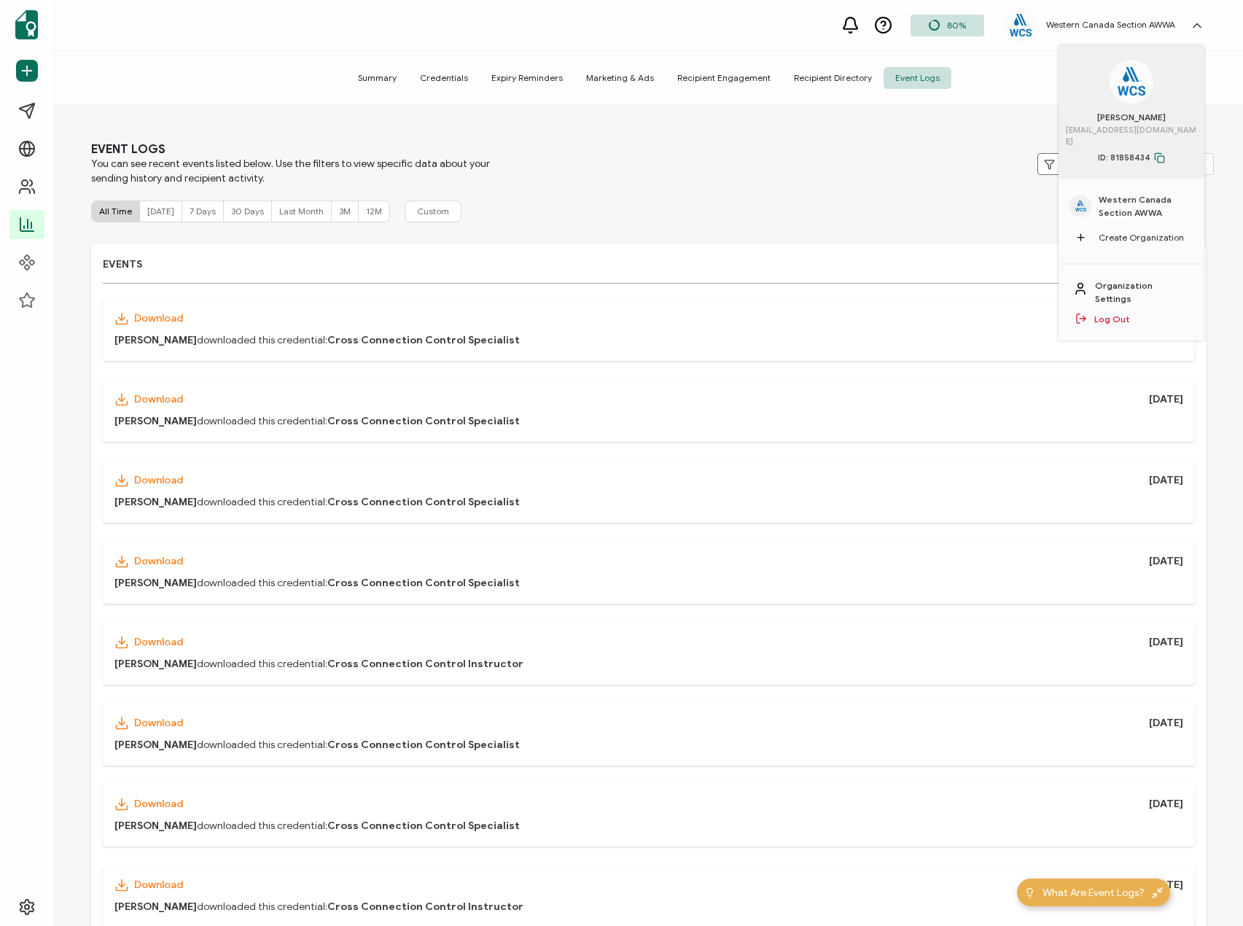
click at [385, 76] on span "Summary" at bounding box center [377, 78] width 62 height 22
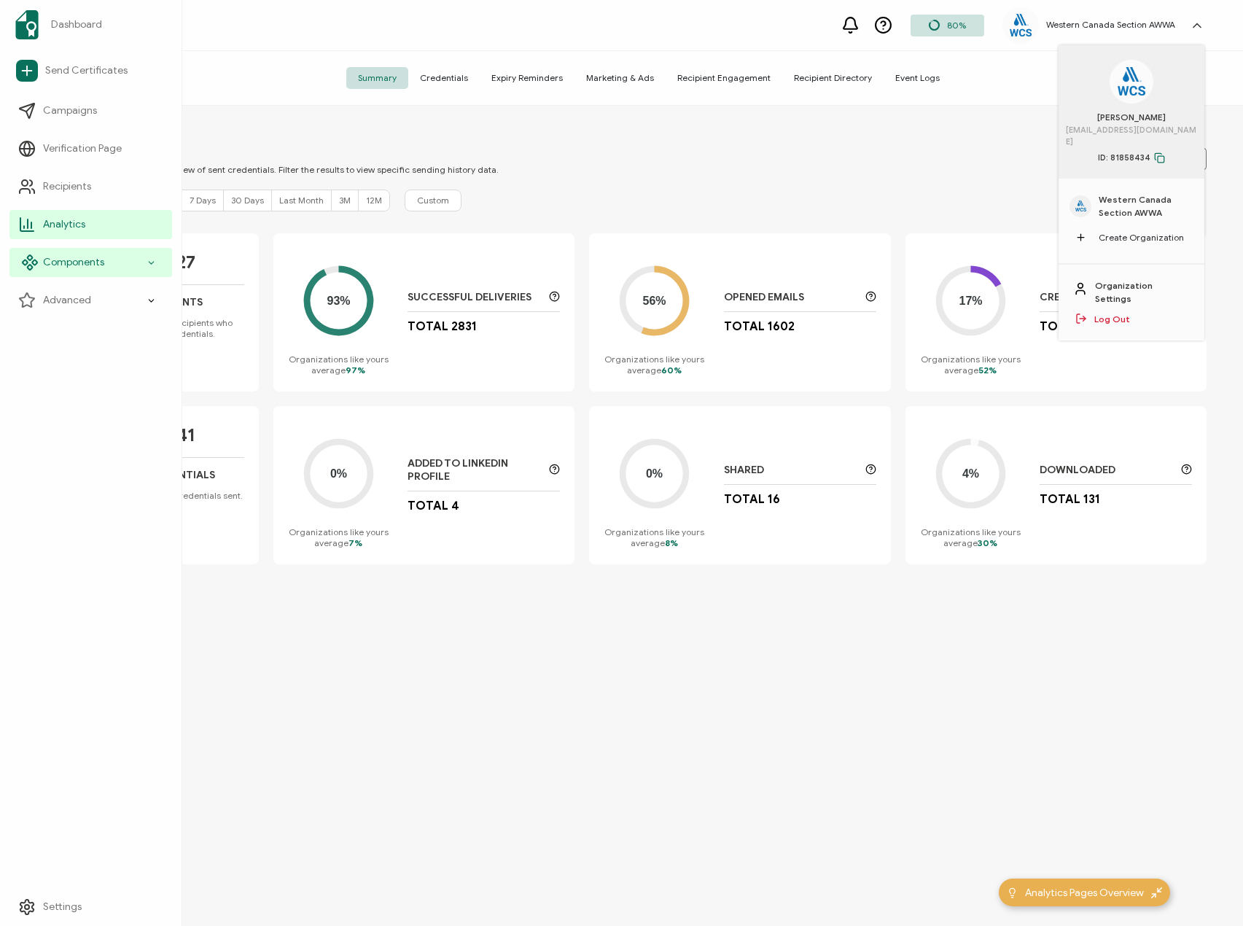
click at [69, 251] on div "Components" at bounding box center [90, 262] width 163 height 29
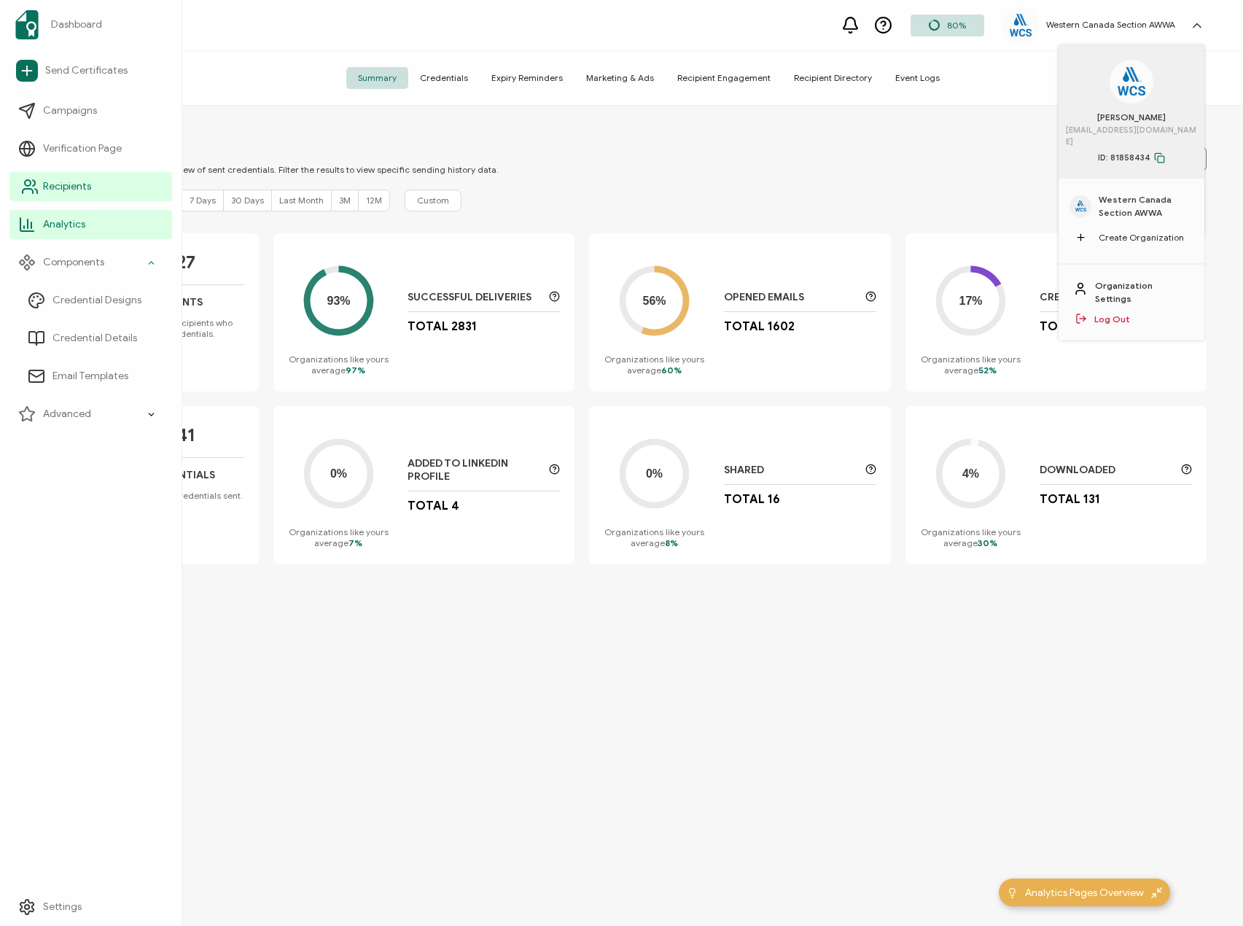
click at [63, 179] on link "Recipients" at bounding box center [90, 186] width 163 height 29
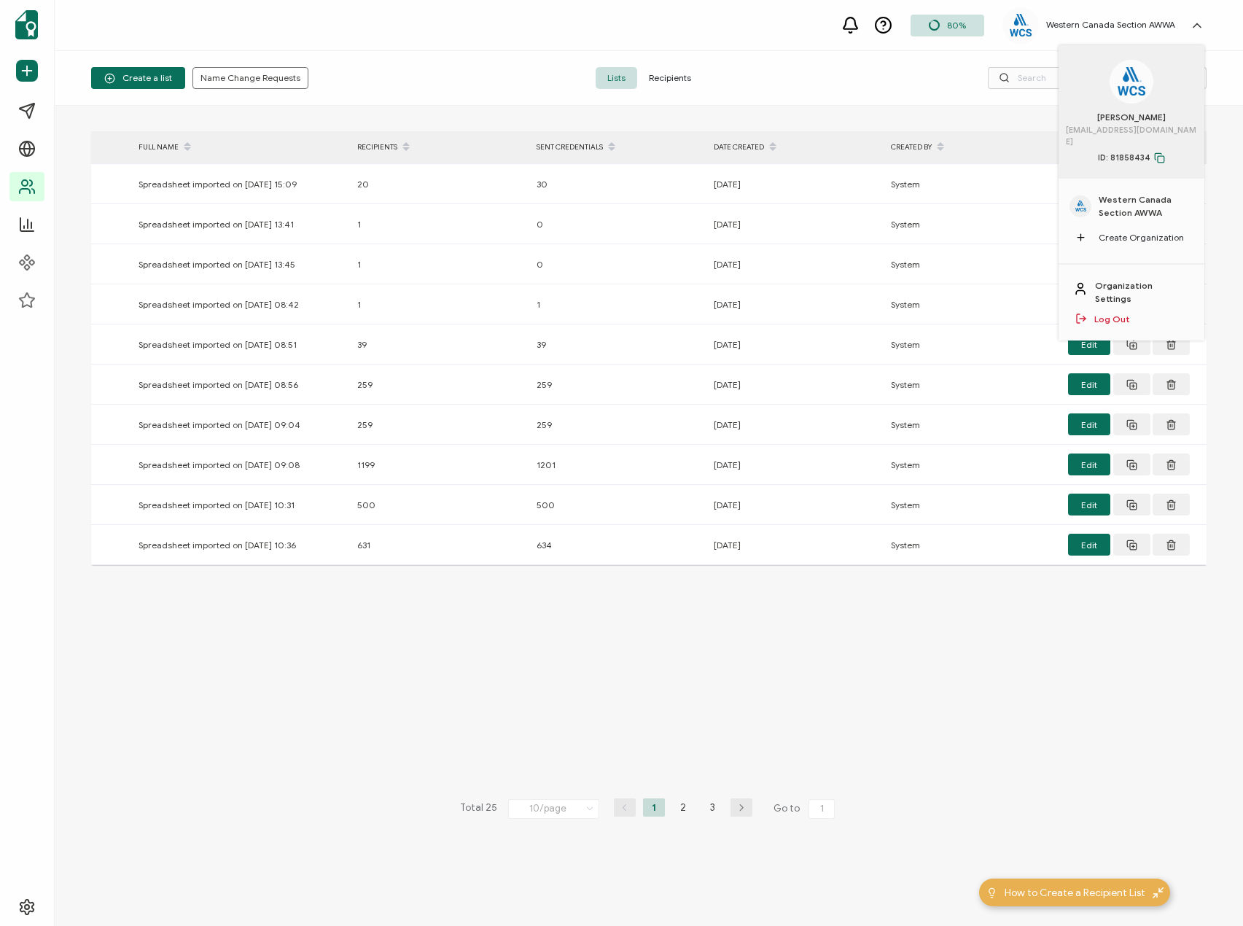
click at [851, 87] on div at bounding box center [1020, 78] width 372 height 22
click at [1199, 28] on icon at bounding box center [1196, 25] width 15 height 15
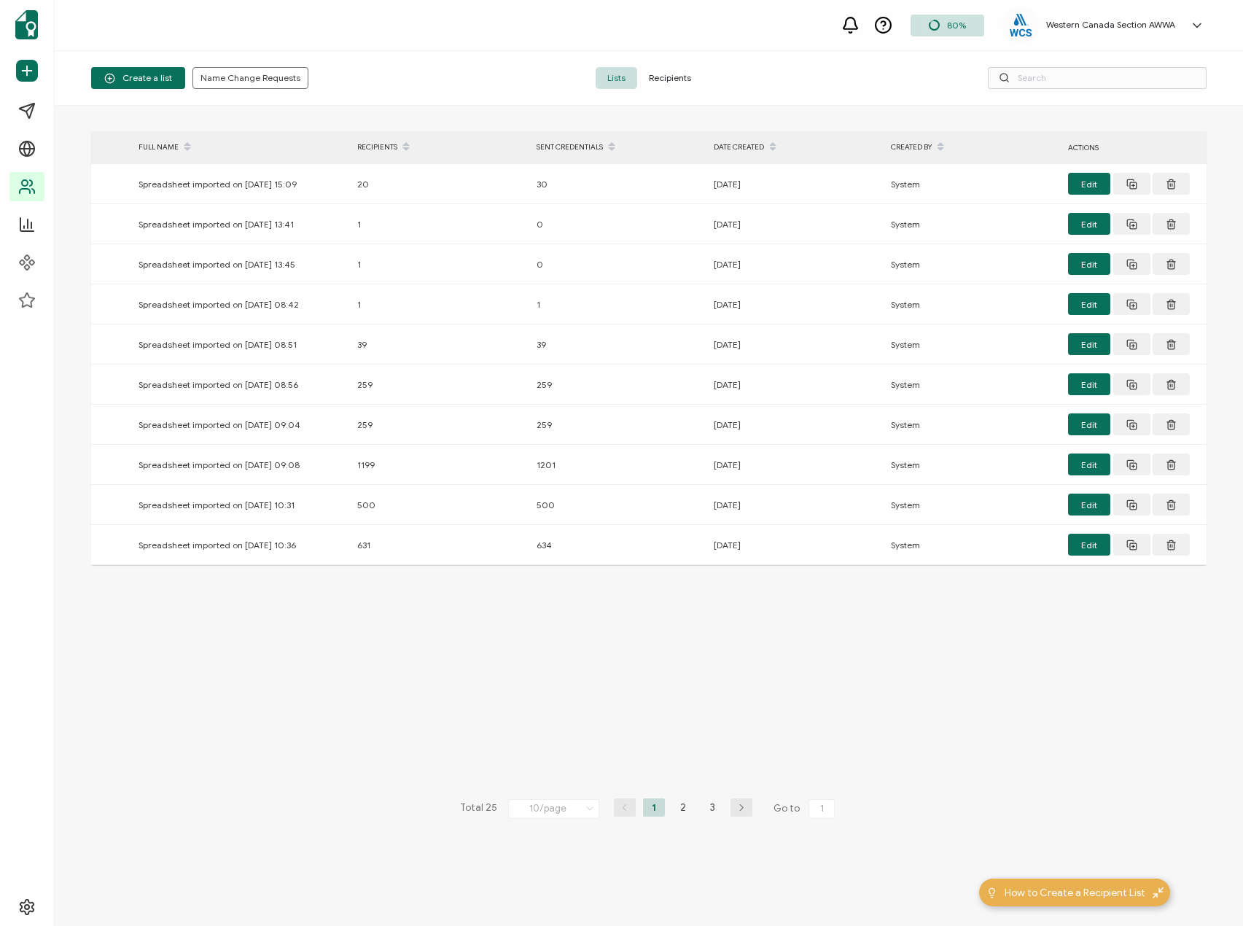
click at [673, 76] on span "Recipients" at bounding box center [670, 78] width 66 height 22
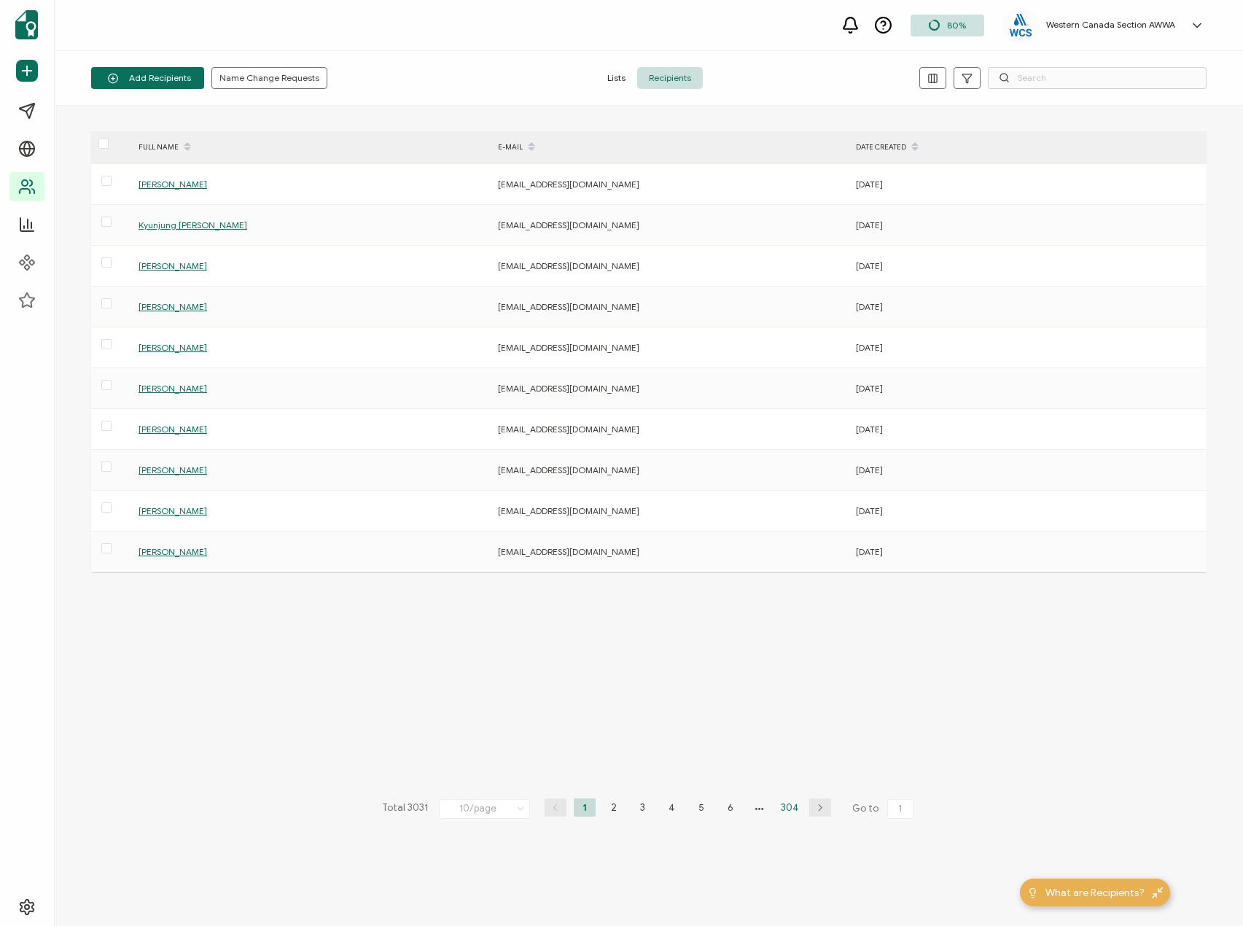
click at [785, 808] on li "304" at bounding box center [790, 807] width 24 height 18
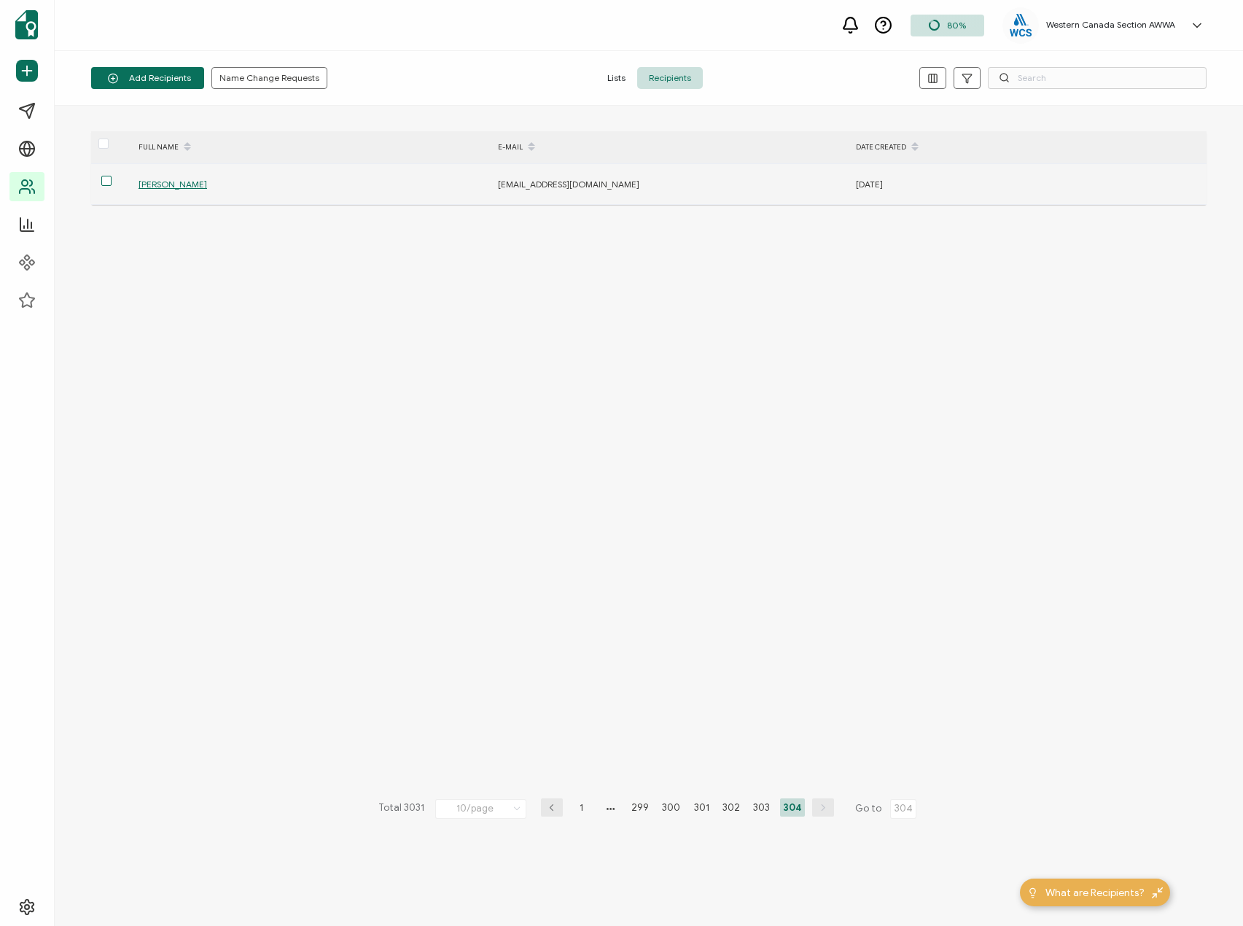
click at [103, 179] on span at bounding box center [106, 181] width 10 height 10
click at [112, 176] on input "checkbox" at bounding box center [112, 176] width 0 height 0
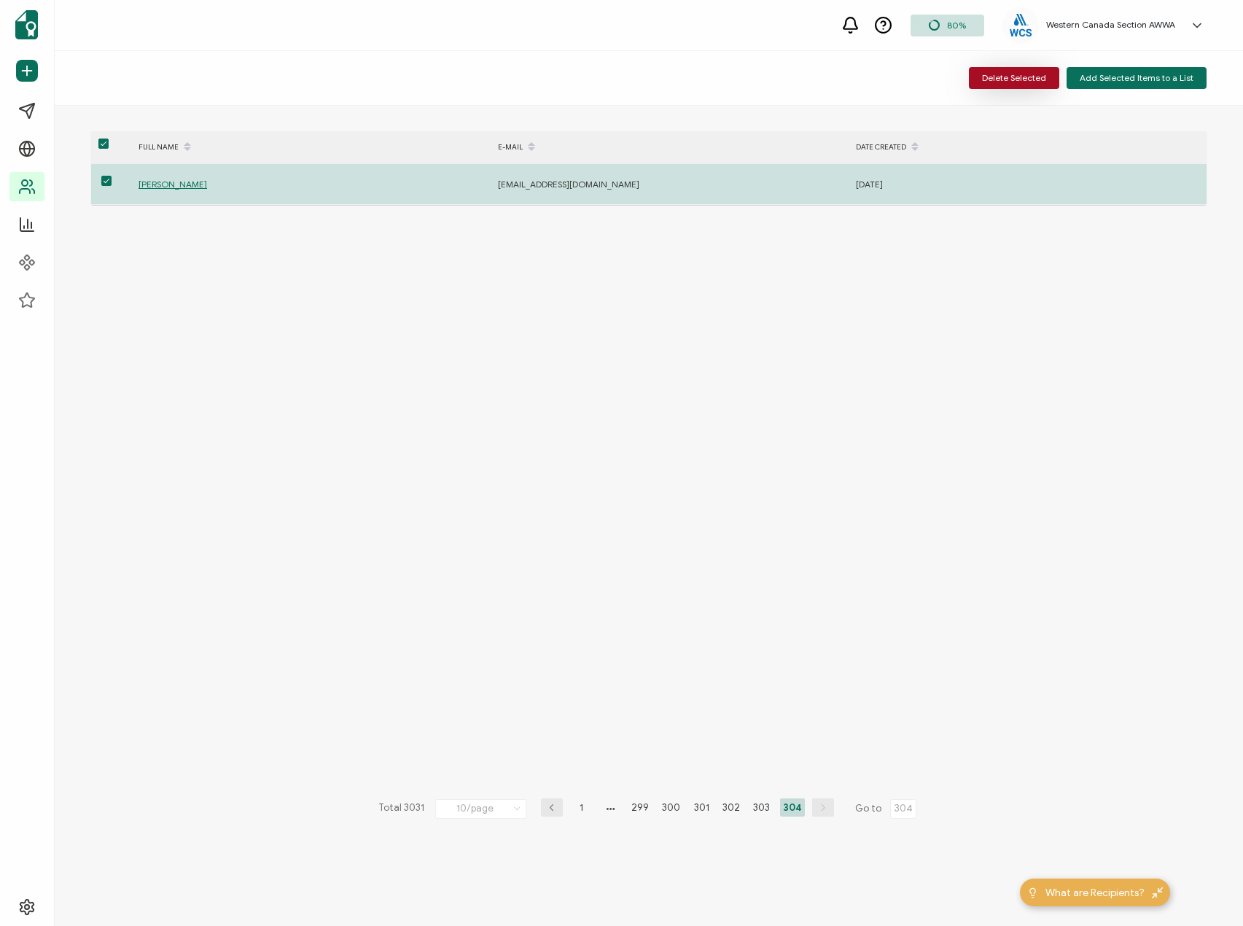
click at [1003, 76] on span "Delete Selected" at bounding box center [1014, 78] width 64 height 9
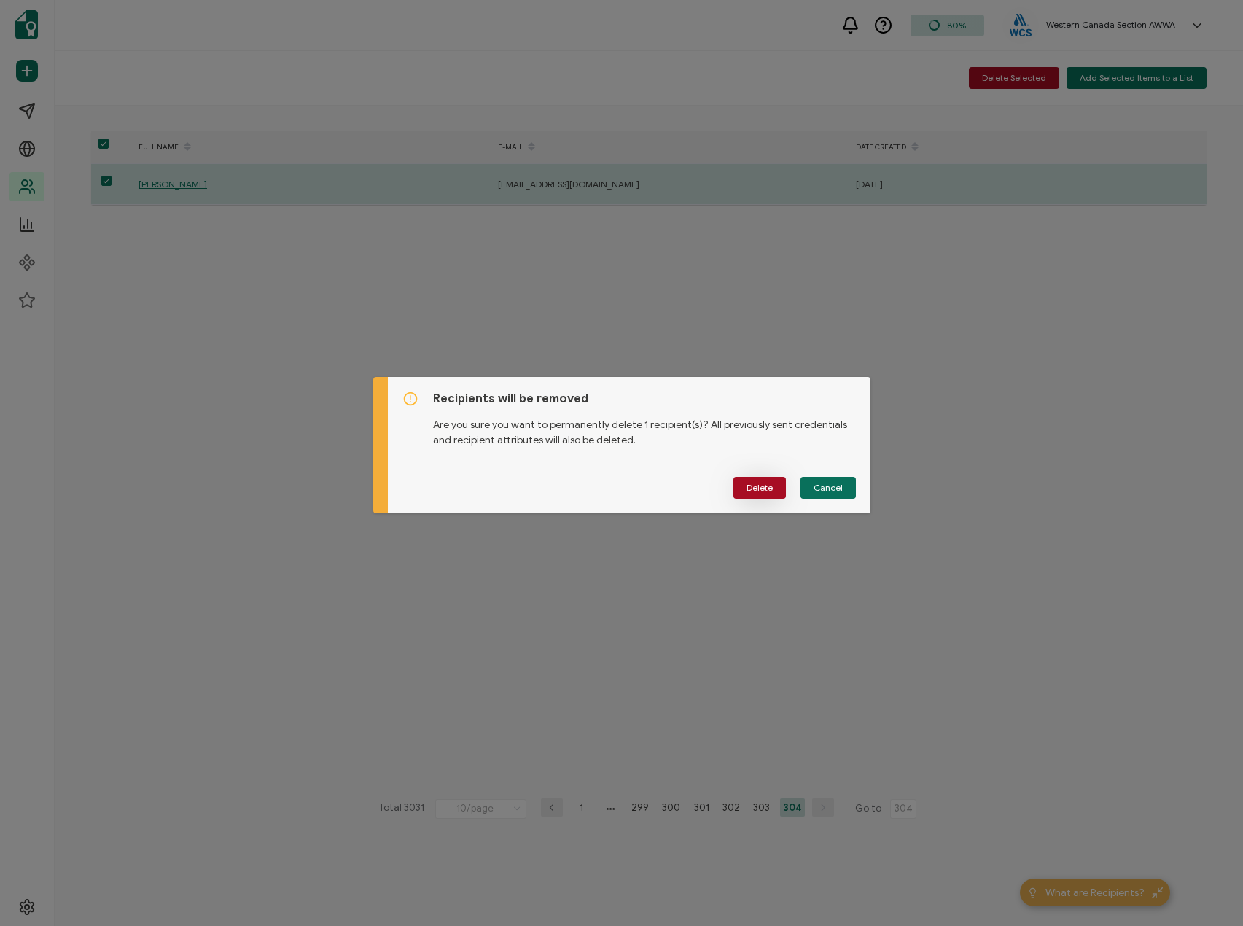
click at [758, 483] on span "Delete" at bounding box center [759, 487] width 26 height 9
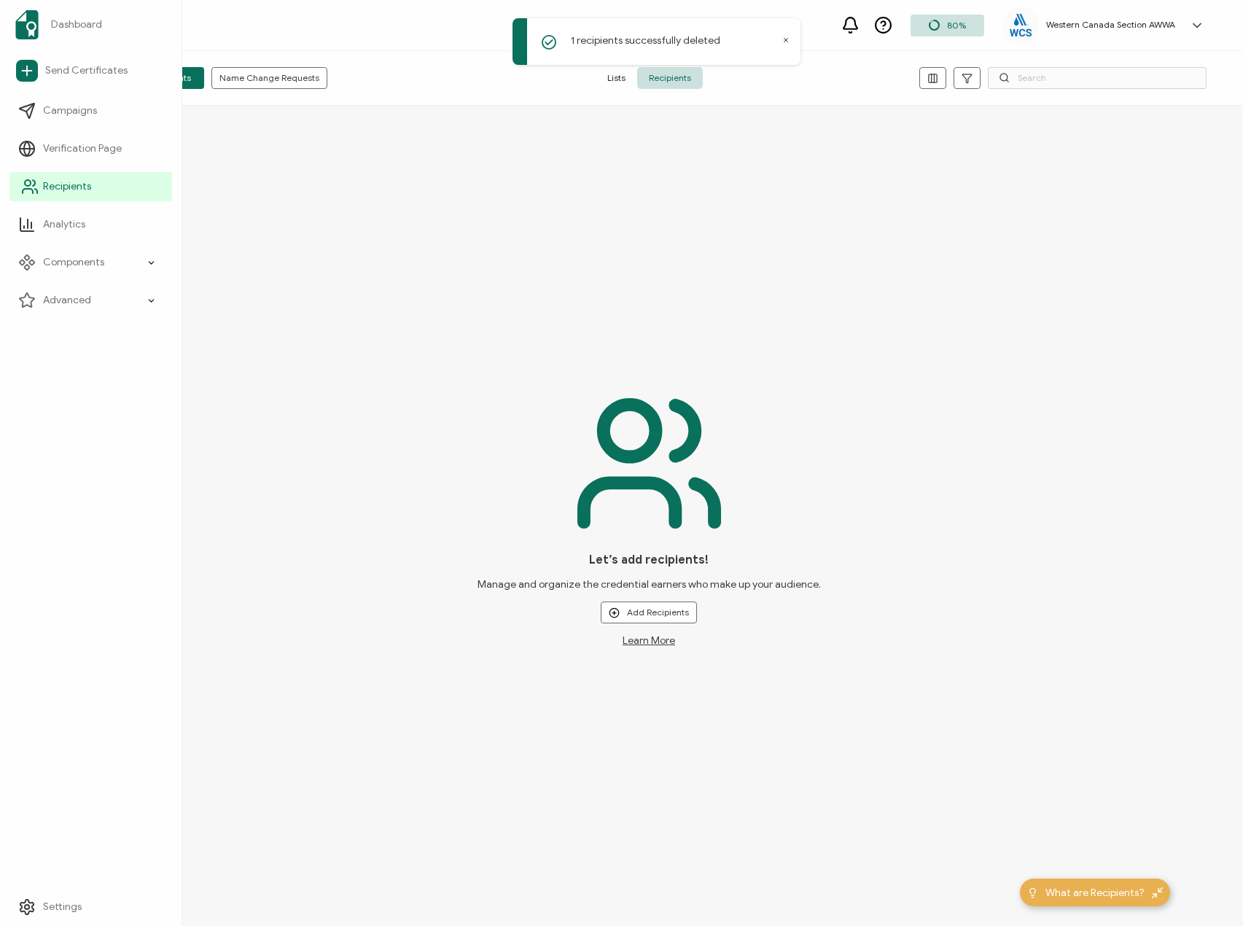
click at [72, 182] on span "Recipients" at bounding box center [67, 186] width 48 height 15
click at [784, 38] on icon at bounding box center [785, 39] width 7 height 7
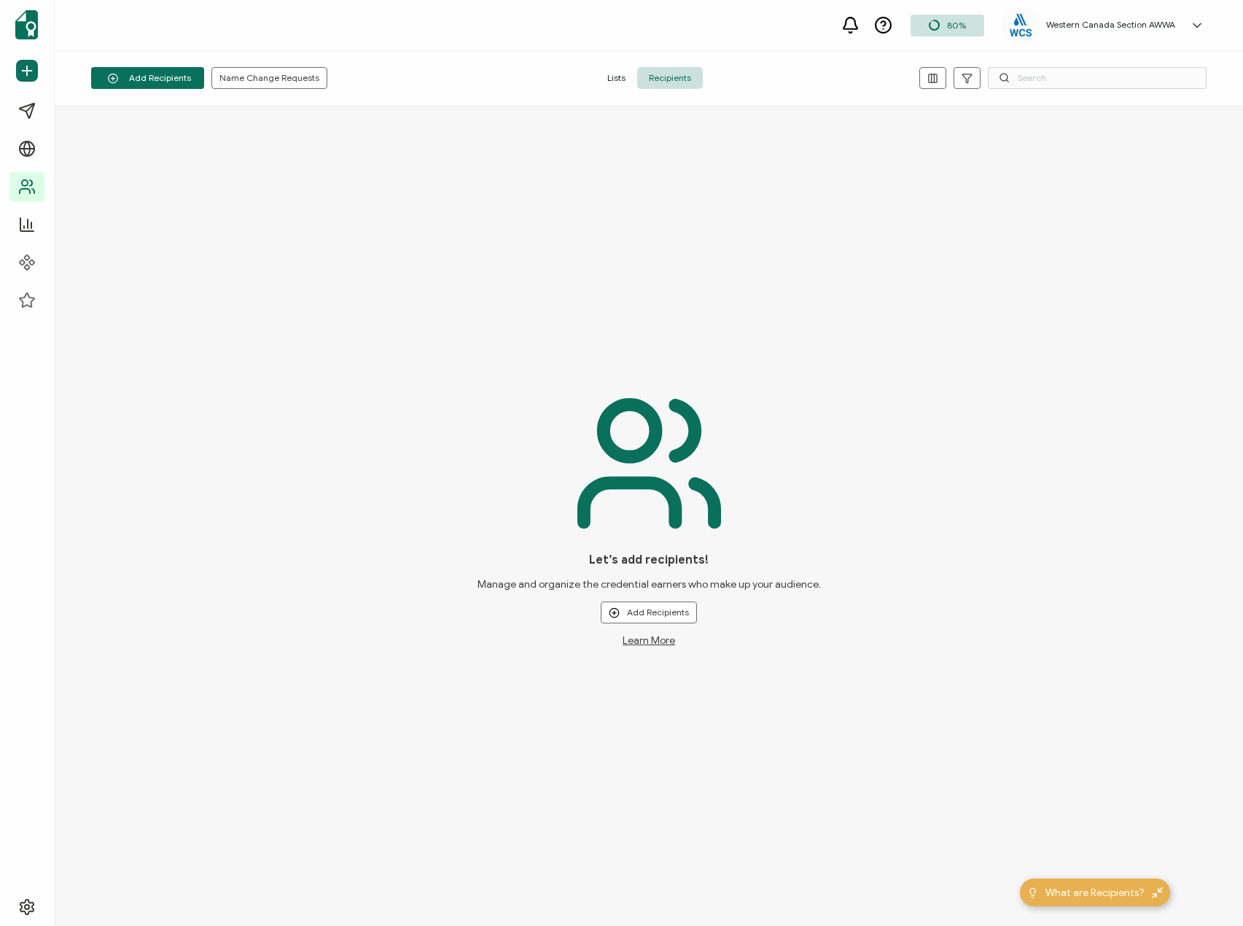
click at [618, 77] on span "Lists" at bounding box center [616, 78] width 42 height 22
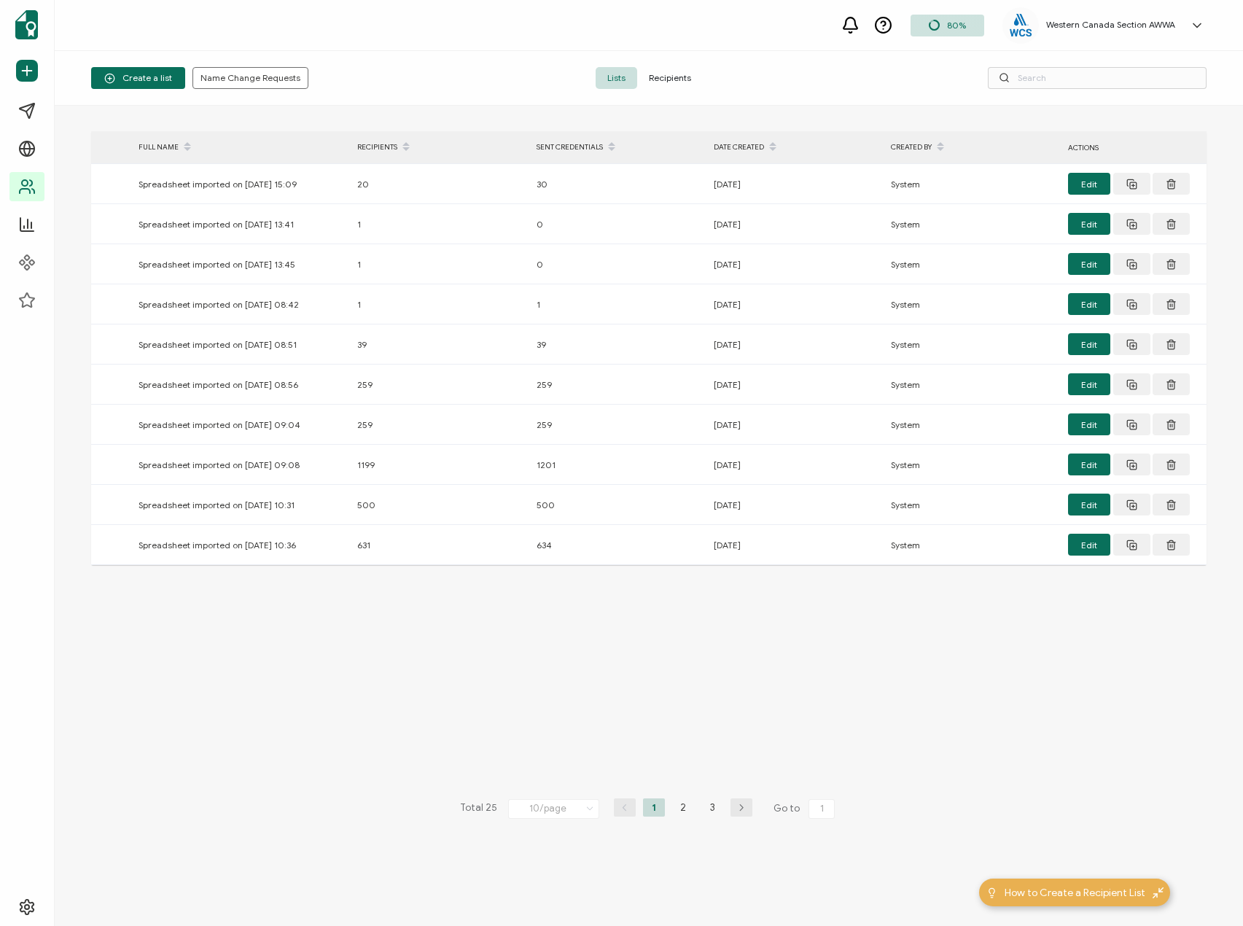
click at [657, 72] on span "Recipients" at bounding box center [670, 78] width 66 height 22
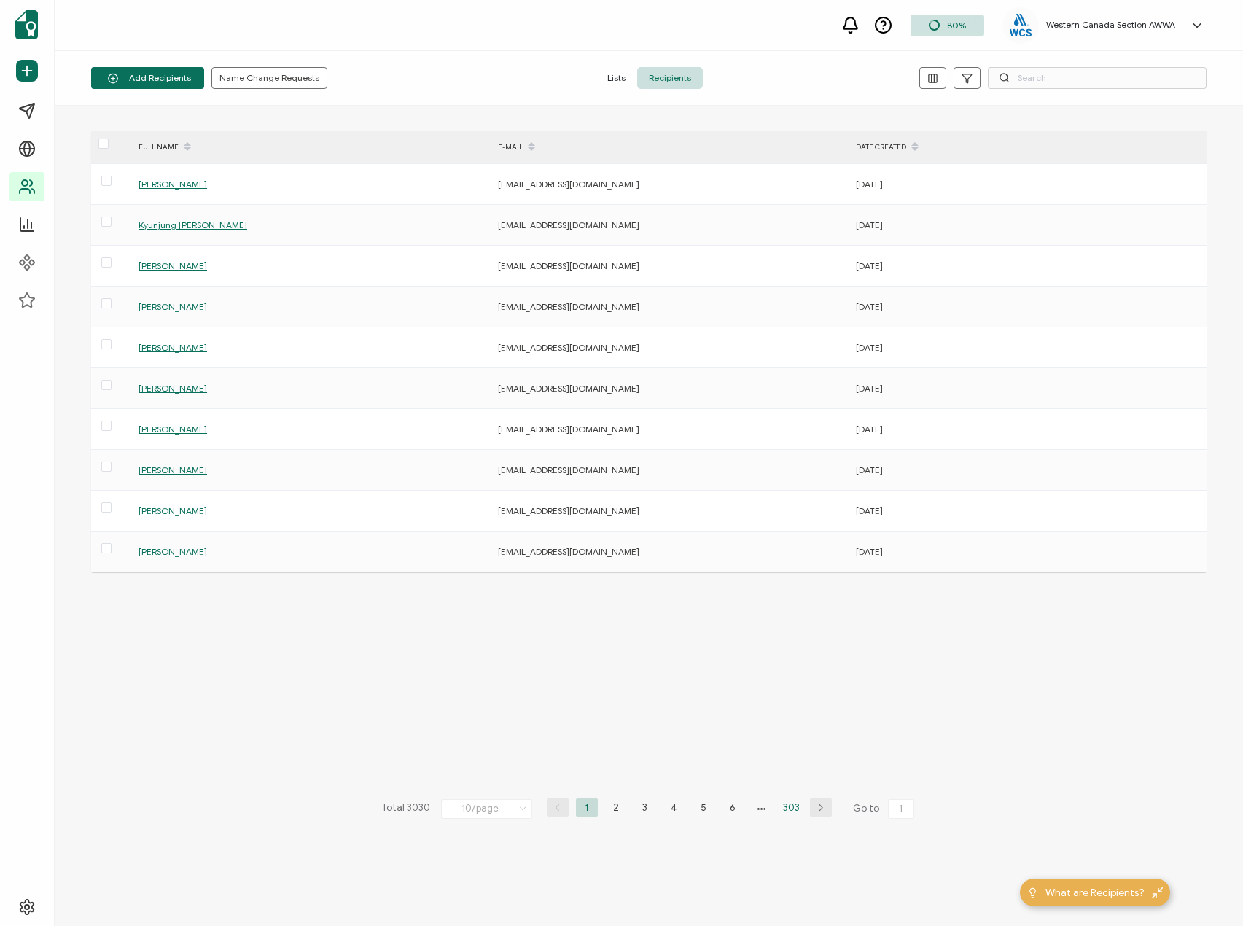
click at [791, 809] on li "303" at bounding box center [791, 807] width 23 height 18
click at [761, 805] on li "302" at bounding box center [762, 807] width 23 height 18
click at [735, 805] on li "301" at bounding box center [734, 807] width 22 height 18
drag, startPoint x: 170, startPoint y: 601, endPoint x: 157, endPoint y: 593, distance: 15.0
click at [169, 601] on div "FULL NAME E-MAIL DATE CREATED Duane Gehring dngehring@icloud.com August 14, 202…" at bounding box center [648, 515] width 1115 height 769
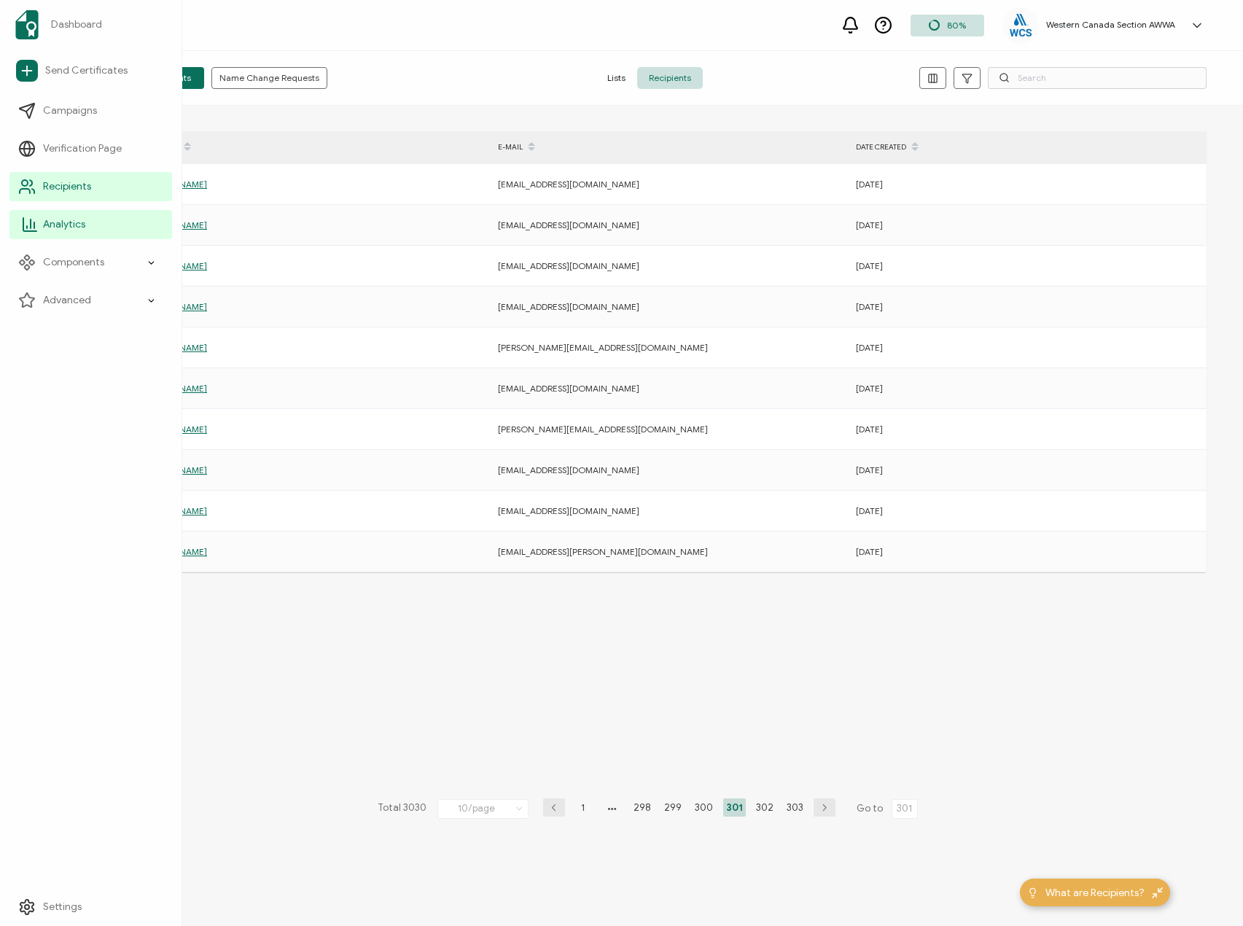
click at [85, 222] on span "Analytics" at bounding box center [64, 224] width 42 height 15
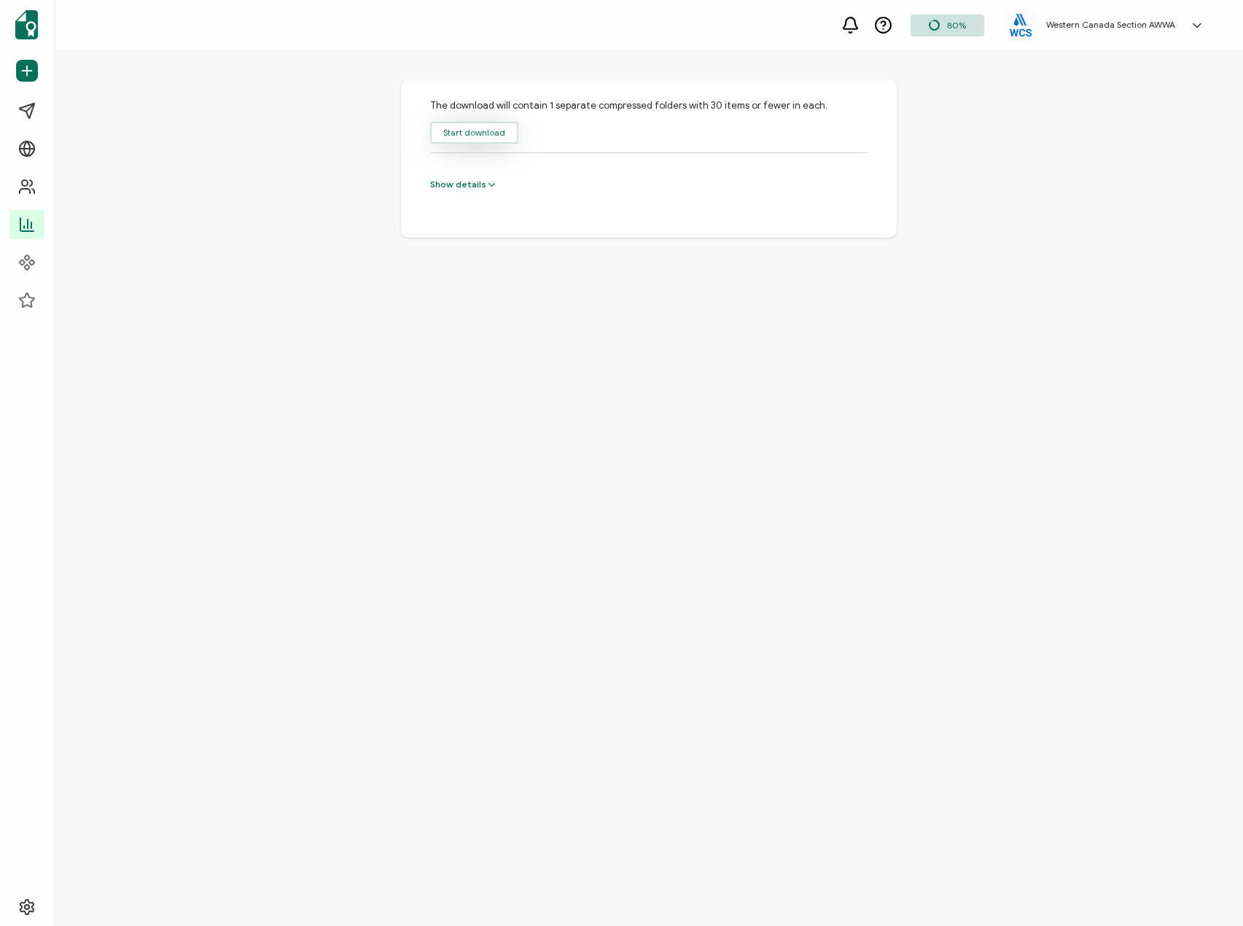
click at [461, 136] on button "Start download" at bounding box center [474, 133] width 88 height 22
